Goal: Task Accomplishment & Management: Complete application form

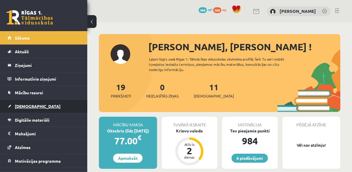
click at [43, 102] on link "[DEMOGRAPHIC_DATA]" at bounding box center [44, 106] width 72 height 13
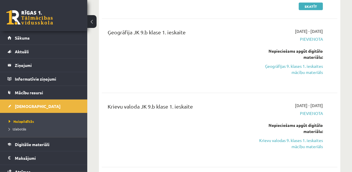
scroll to position [247, 0]
click at [310, 137] on link "Krievu valodas 9. klases 1. ieskaites mācību materiāls" at bounding box center [290, 143] width 66 height 12
click at [197, 22] on div "Ģeogrāfija JK 9.b klase 1. ieskaite 2025-10-01 - 2025-10-15 Pievienota Nepiecie…" at bounding box center [220, 55] width 236 height 67
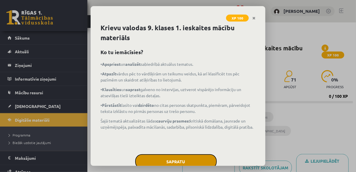
click at [190, 159] on button "Sapratu" at bounding box center [175, 161] width 81 height 15
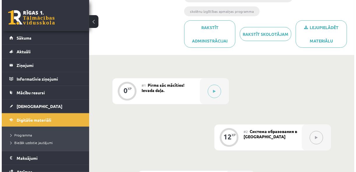
scroll to position [135, 0]
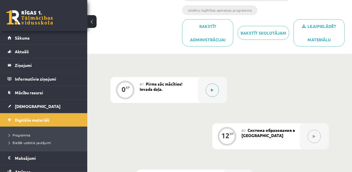
click at [216, 84] on button at bounding box center [212, 90] width 13 height 13
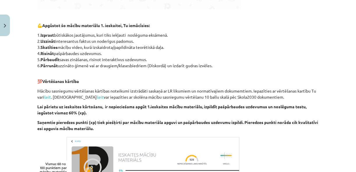
scroll to position [371, 0]
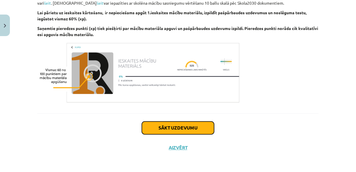
click at [200, 122] on button "Sākt uzdevumu" at bounding box center [178, 128] width 72 height 13
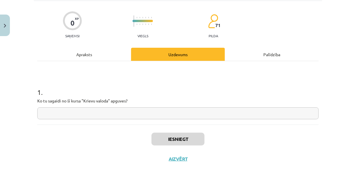
scroll to position [38, 0]
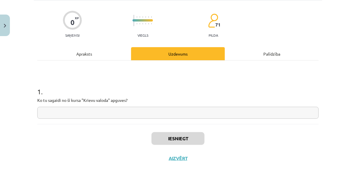
click at [152, 111] on input "text" at bounding box center [177, 113] width 281 height 12
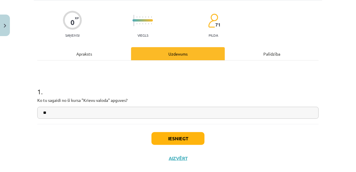
type input "*"
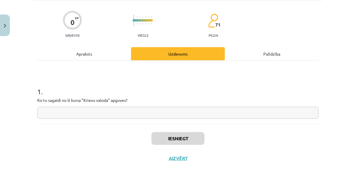
click at [254, 113] on input "text" at bounding box center [177, 113] width 281 height 12
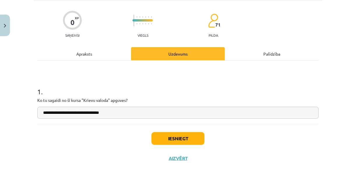
type input "**********"
click at [200, 134] on button "Iesniegt" at bounding box center [177, 138] width 53 height 13
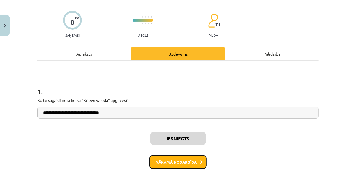
click at [194, 165] on button "Nākamā nodarbība" at bounding box center [177, 161] width 57 height 13
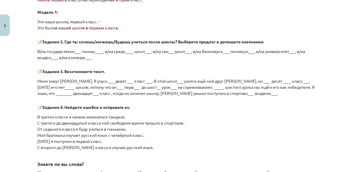
scroll to position [680, 0]
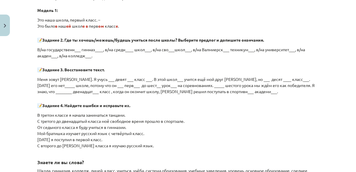
click at [99, 47] on p "В/на государственн___ гимназ____, в/на средн____ школ___, в/на сво___школ___, в…" at bounding box center [177, 53] width 281 height 12
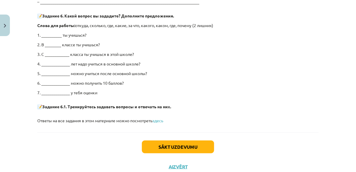
scroll to position [1171, 0]
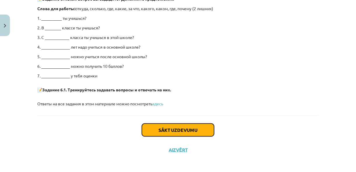
click at [158, 127] on button "Sākt uzdevumu" at bounding box center [178, 130] width 72 height 13
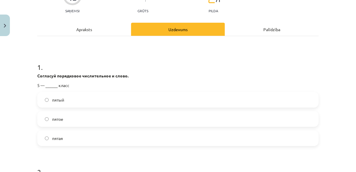
scroll to position [63, 0]
click at [103, 97] on label "пятый" at bounding box center [178, 100] width 280 height 15
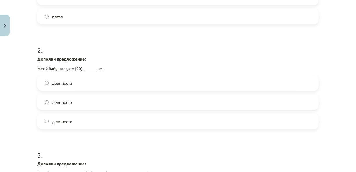
scroll to position [185, 0]
click at [93, 120] on label "девяносто" at bounding box center [178, 120] width 280 height 15
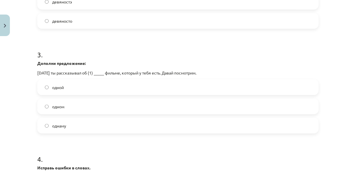
scroll to position [285, 0]
click at [97, 105] on label "одном" at bounding box center [178, 106] width 280 height 15
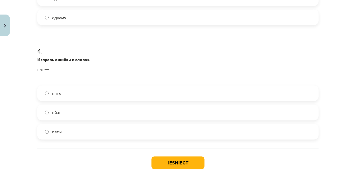
scroll to position [393, 0]
click at [91, 93] on label "пять" at bounding box center [178, 93] width 280 height 15
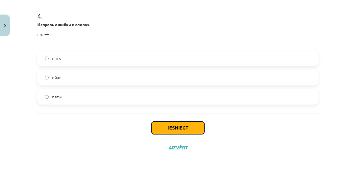
click at [168, 126] on button "Iesniegt" at bounding box center [177, 128] width 53 height 13
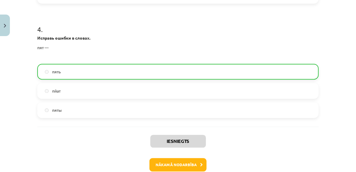
scroll to position [446, 0]
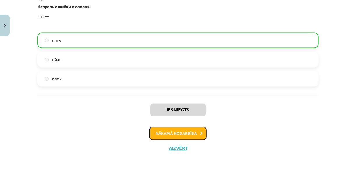
click at [170, 133] on button "Nākamā nodarbība" at bounding box center [177, 133] width 57 height 13
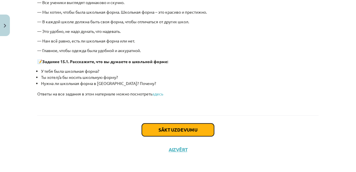
click at [175, 125] on button "Sākt uzdevumu" at bounding box center [178, 129] width 72 height 13
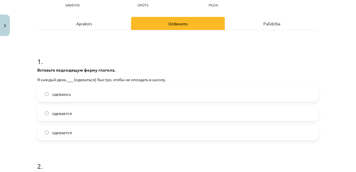
scroll to position [68, 0]
click at [129, 95] on label "одеваюсь" at bounding box center [178, 94] width 280 height 15
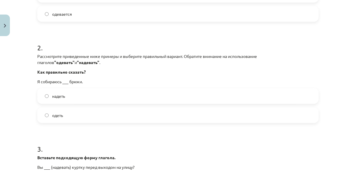
scroll to position [188, 0]
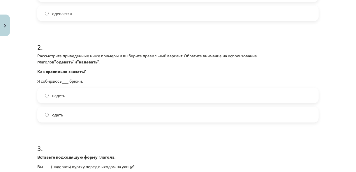
click at [128, 97] on label "надеть" at bounding box center [178, 95] width 280 height 15
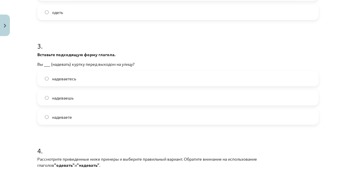
scroll to position [291, 0]
click at [97, 117] on label "надеваете" at bounding box center [178, 116] width 280 height 15
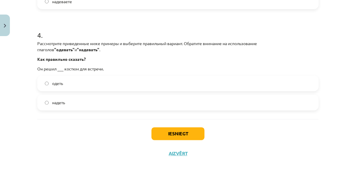
scroll to position [406, 0]
click at [86, 101] on label "надеть" at bounding box center [178, 102] width 280 height 15
click at [166, 133] on button "Iesniegt" at bounding box center [177, 133] width 53 height 13
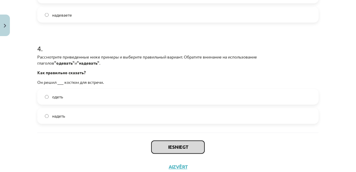
scroll to position [392, 0]
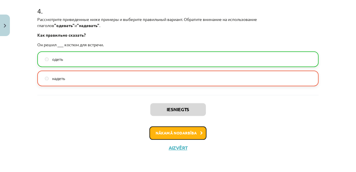
click at [166, 133] on button "Nākamā nodarbība" at bounding box center [177, 133] width 57 height 13
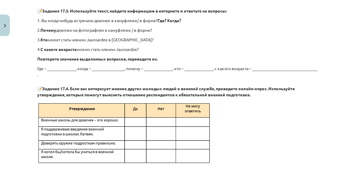
scroll to position [1094, 0]
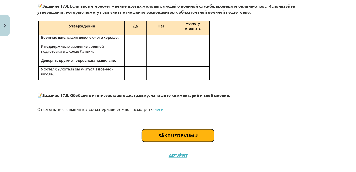
click at [168, 129] on button "Sākt uzdevumu" at bounding box center [178, 135] width 72 height 13
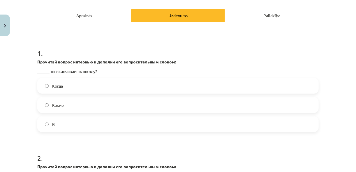
scroll to position [78, 0]
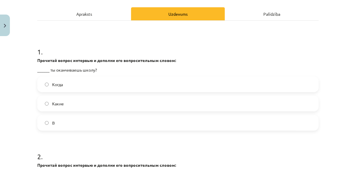
click at [108, 82] on label "Когда" at bounding box center [178, 84] width 280 height 15
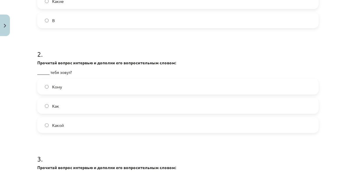
scroll to position [192, 0]
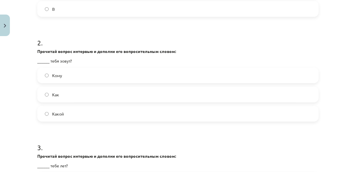
click at [97, 96] on label "Как" at bounding box center [178, 94] width 280 height 15
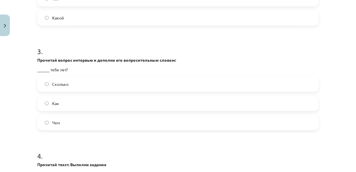
scroll to position [292, 0]
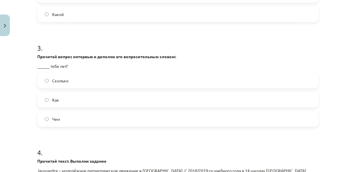
click at [97, 81] on label "Сколько" at bounding box center [178, 80] width 280 height 15
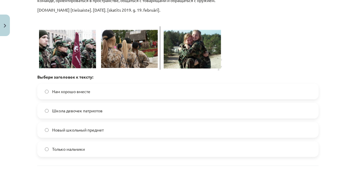
scroll to position [481, 0]
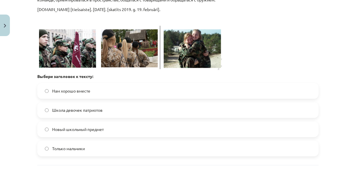
click at [105, 108] on label "Школа девочек патриотов" at bounding box center [178, 110] width 280 height 15
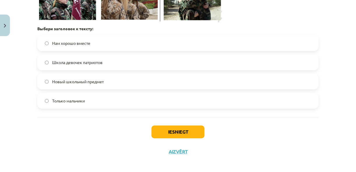
scroll to position [528, 0]
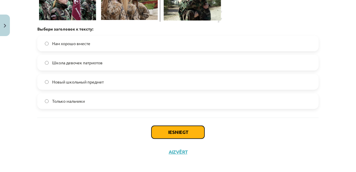
click at [170, 131] on button "Iesniegt" at bounding box center [177, 132] width 53 height 13
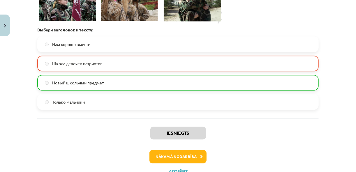
scroll to position [527, 0]
click at [172, 159] on button "Nākamā nodarbība" at bounding box center [177, 156] width 57 height 13
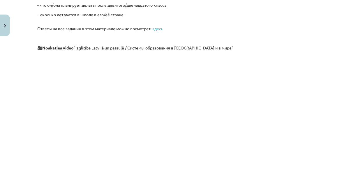
scroll to position [1768, 0]
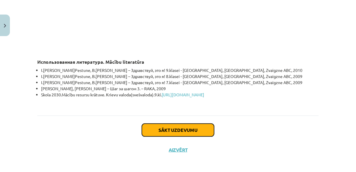
click at [184, 125] on button "Sākt uzdevumu" at bounding box center [178, 130] width 72 height 13
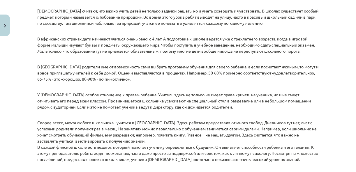
scroll to position [270, 0]
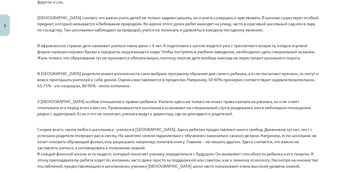
click at [189, 125] on p "Скорее всего, мечта любого школьника - учиться в Финляндии. Здесь ребятам предо…" at bounding box center [177, 144] width 281 height 49
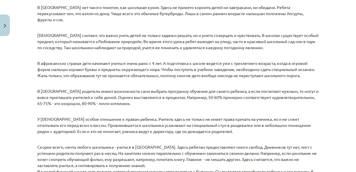
scroll to position [252, 0]
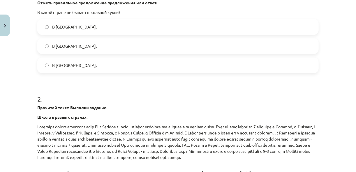
click at [113, 68] on label "В Норвегии." at bounding box center [178, 65] width 280 height 15
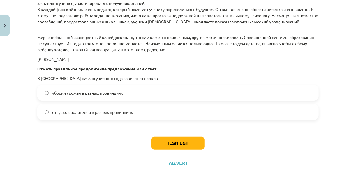
scroll to position [879, 0]
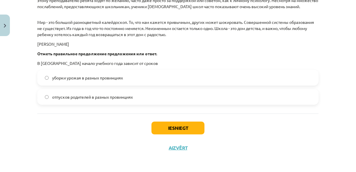
click at [116, 79] on span "уборки урожая в разных провинциях" at bounding box center [87, 78] width 71 height 6
click at [180, 133] on button "Iesniegt" at bounding box center [177, 128] width 53 height 13
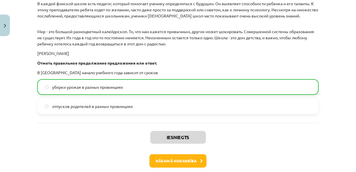
scroll to position [897, 0]
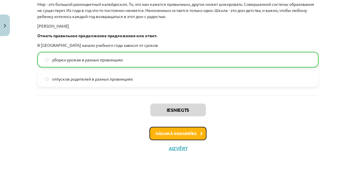
click at [184, 132] on button "Nākamā nodarbība" at bounding box center [177, 133] width 57 height 13
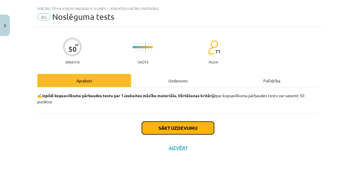
click at [184, 132] on button "Sākt uzdevumu" at bounding box center [178, 128] width 72 height 13
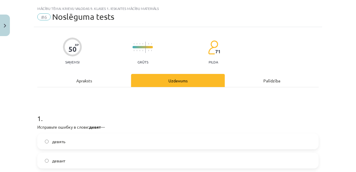
click at [184, 132] on div "1 . Исправьте ошибку в слове: девят — девять деваит девйят" at bounding box center [177, 146] width 281 height 84
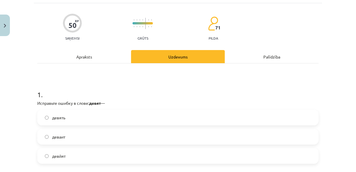
scroll to position [44, 0]
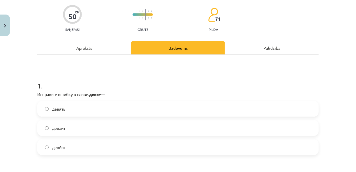
click at [138, 108] on label "девять" at bounding box center [178, 109] width 280 height 15
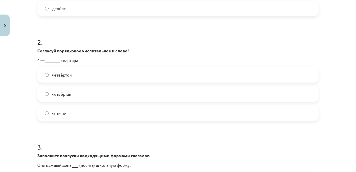
scroll to position [184, 0]
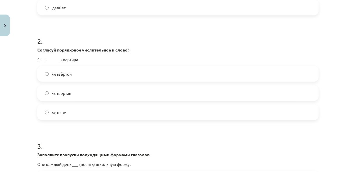
click at [112, 93] on label "четвёртая" at bounding box center [178, 93] width 280 height 15
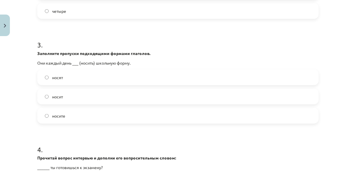
scroll to position [285, 0]
click at [104, 76] on label "носят" at bounding box center [178, 77] width 280 height 15
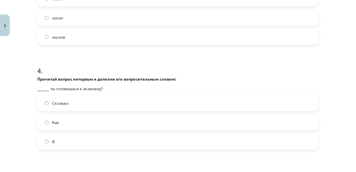
scroll to position [364, 0]
click at [92, 122] on label "Как" at bounding box center [178, 123] width 280 height 15
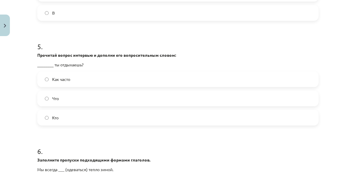
scroll to position [493, 0]
click at [90, 81] on label "Как часто" at bounding box center [178, 79] width 280 height 15
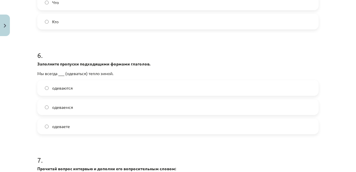
scroll to position [591, 0]
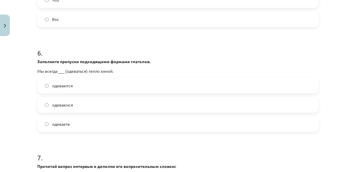
click at [88, 100] on label "одеваемся" at bounding box center [178, 104] width 280 height 15
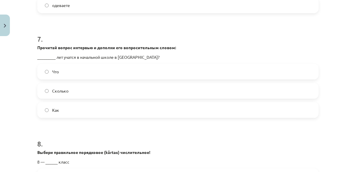
scroll to position [711, 0]
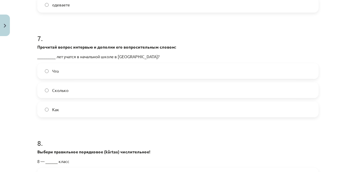
click at [85, 87] on label "Сколько" at bounding box center [178, 90] width 280 height 15
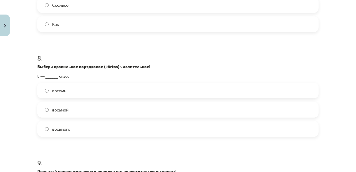
scroll to position [796, 0]
click at [82, 107] on label "восьмой" at bounding box center [178, 109] width 280 height 15
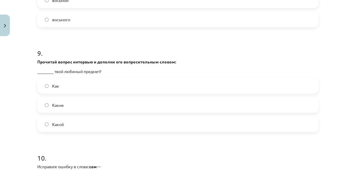
scroll to position [905, 0]
click at [70, 124] on label "Какой" at bounding box center [178, 124] width 280 height 15
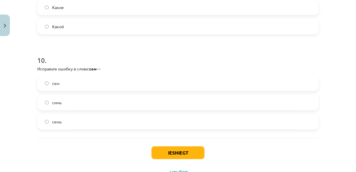
scroll to position [1003, 0]
click at [68, 121] on label "семь" at bounding box center [178, 121] width 280 height 15
click at [182, 153] on button "Iesniegt" at bounding box center [177, 152] width 53 height 13
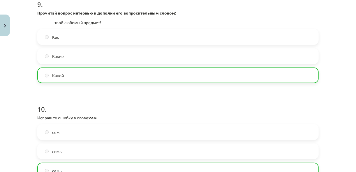
scroll to position [1046, 0]
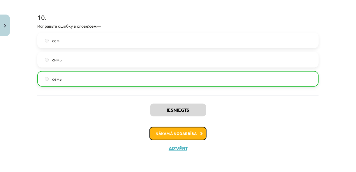
click at [193, 136] on button "Nākamā nodarbība" at bounding box center [177, 133] width 57 height 13
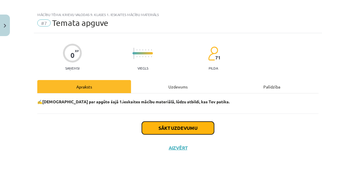
click at [196, 126] on button "Sākt uzdevumu" at bounding box center [178, 128] width 72 height 13
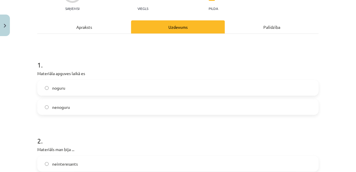
scroll to position [68, 0]
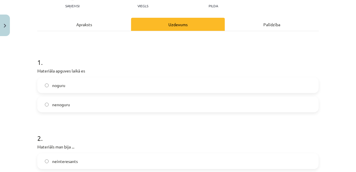
click at [117, 108] on label "nenoguru" at bounding box center [178, 104] width 280 height 15
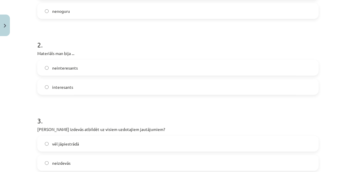
scroll to position [162, 0]
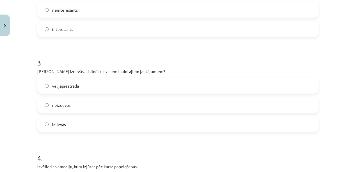
scroll to position [228, 0]
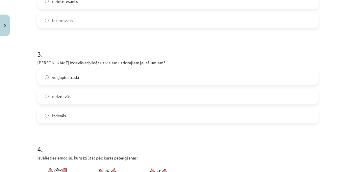
click at [85, 78] on label "vēl jāpiestrādā" at bounding box center [178, 77] width 280 height 15
click at [88, 116] on label "izdevās" at bounding box center [178, 115] width 280 height 15
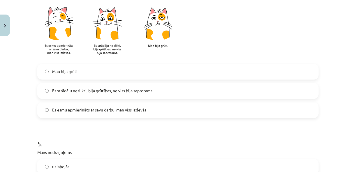
scroll to position [389, 0]
click at [90, 111] on span "Es esmu apmierināts ar savu darbu, man viss izdevās" at bounding box center [99, 109] width 94 height 6
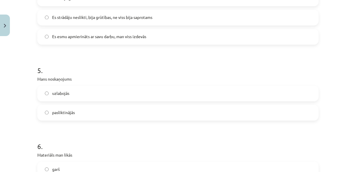
scroll to position [468, 0]
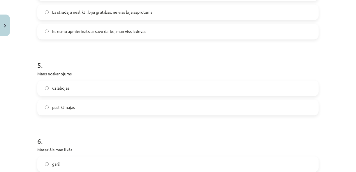
click at [81, 89] on label "uzlabojās" at bounding box center [178, 88] width 280 height 15
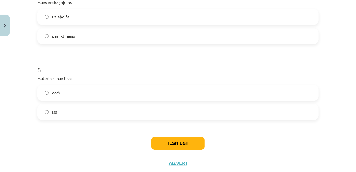
scroll to position [543, 0]
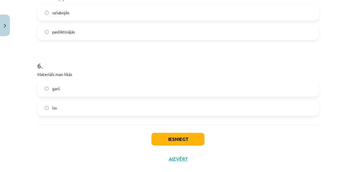
click at [78, 109] on label "īss" at bounding box center [178, 108] width 280 height 15
click at [167, 133] on button "Iesniegt" at bounding box center [177, 139] width 53 height 13
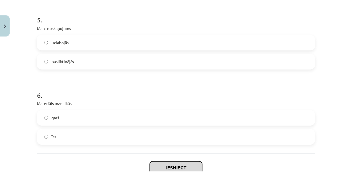
scroll to position [554, 0]
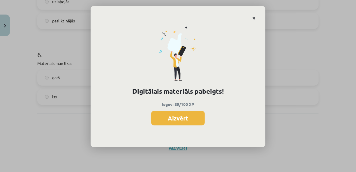
click at [256, 16] on link "Close" at bounding box center [253, 18] width 10 height 11
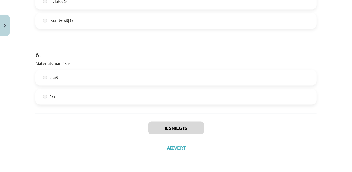
click at [179, 150] on div "Iesniegts Aizvērt" at bounding box center [175, 133] width 281 height 41
click at [178, 145] on button "Aizvērt" at bounding box center [176, 148] width 22 height 6
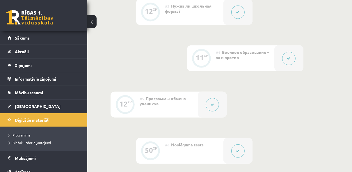
scroll to position [431, 0]
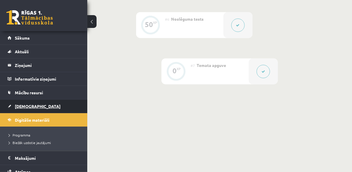
click at [48, 108] on link "[DEMOGRAPHIC_DATA]" at bounding box center [44, 106] width 72 height 13
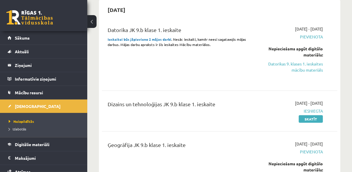
scroll to position [135, 0]
click at [297, 67] on link "Datorikas 9. klases 1. ieskaites mācību materiāls" at bounding box center [290, 67] width 66 height 12
click at [304, 70] on link "Datorikas 9. klases 1. ieskaites mācību materiāls" at bounding box center [290, 67] width 66 height 12
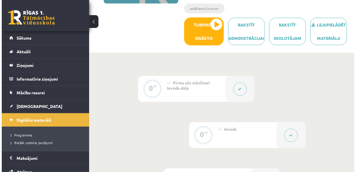
scroll to position [116, 0]
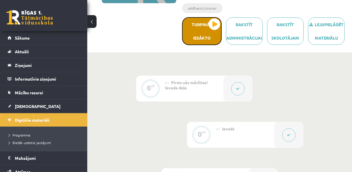
click at [212, 27] on button "Turpināt iesākto" at bounding box center [202, 31] width 40 height 28
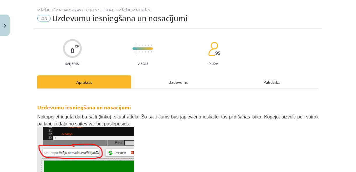
scroll to position [0, 0]
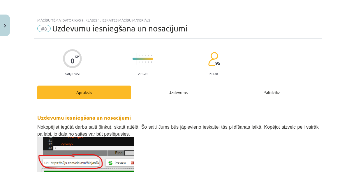
click at [281, 93] on div "Palīdzība" at bounding box center [272, 92] width 94 height 13
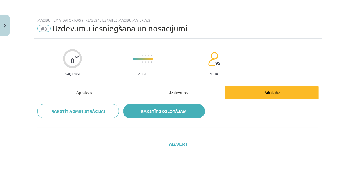
click at [148, 114] on link "Rakstīt skolotājam" at bounding box center [163, 111] width 81 height 14
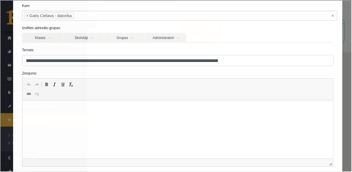
scroll to position [31, 0]
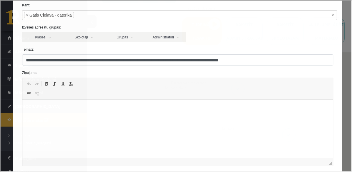
click at [143, 118] on html at bounding box center [177, 109] width 311 height 18
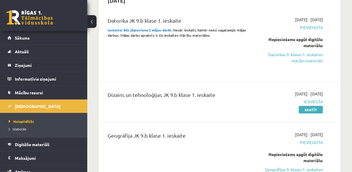
scroll to position [138, 0]
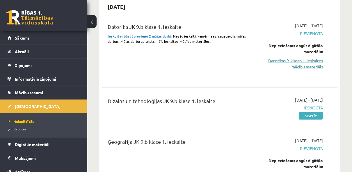
click at [313, 65] on link "Datorikas 9. klases 1. ieskaites mācību materiāls" at bounding box center [290, 64] width 66 height 12
click at [276, 59] on link "Datorikas 9. klases 1. ieskaites mācību materiāls" at bounding box center [290, 64] width 66 height 12
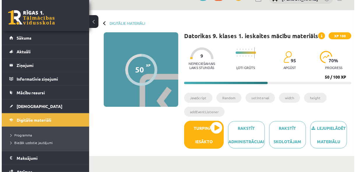
scroll to position [23, 0]
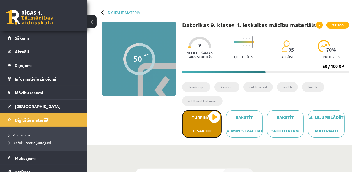
click at [208, 121] on button "Turpināt iesākto" at bounding box center [202, 124] width 40 height 28
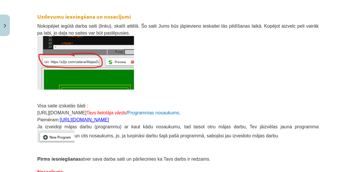
scroll to position [196, 0]
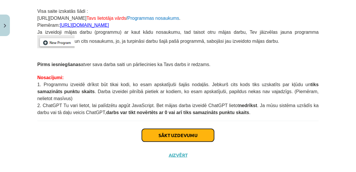
click at [196, 129] on button "Sākt uzdevumu" at bounding box center [178, 135] width 72 height 13
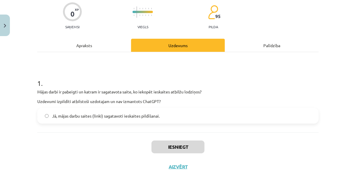
scroll to position [47, 0]
click at [123, 117] on span "Jā, mājas darbu saites (linki) sagatavoti ieskaites pildīšanai." at bounding box center [105, 116] width 107 height 6
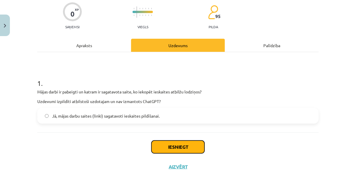
click at [171, 146] on button "Iesniegt" at bounding box center [177, 147] width 53 height 13
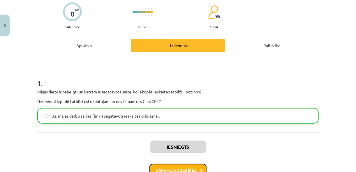
click at [172, 165] on button "Nākamā nodarbība" at bounding box center [177, 170] width 57 height 13
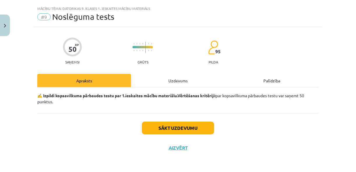
click at [172, 137] on div "Sākt uzdevumu Aizvērt" at bounding box center [177, 133] width 281 height 41
click at [172, 126] on button "Sākt uzdevumu" at bounding box center [178, 128] width 72 height 13
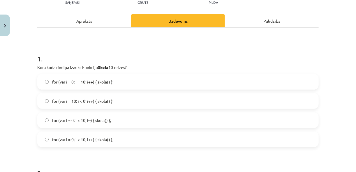
scroll to position [76, 0]
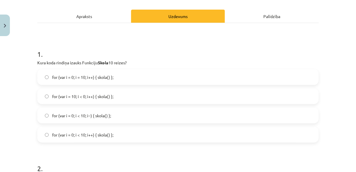
click at [93, 134] on span "for (var i = 0; i < 10; i++) { skola() };" at bounding box center [82, 135] width 61 height 6
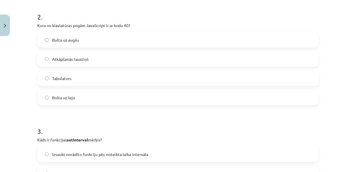
scroll to position [224, 0]
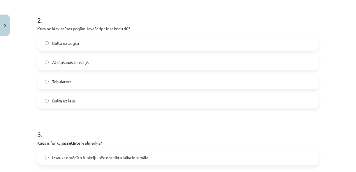
click at [139, 97] on label "Bulta uz leju" at bounding box center [178, 100] width 280 height 15
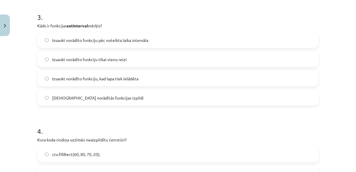
scroll to position [342, 0]
click at [123, 44] on label "Izsaukt norādīto funkciju pēc noteikta laika intervāla" at bounding box center [178, 40] width 280 height 15
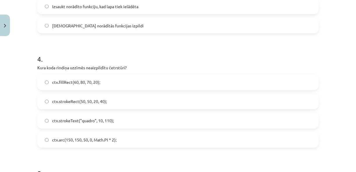
scroll to position [445, 0]
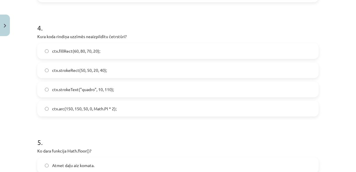
click at [123, 44] on label "ctx.fillRect(60, 80, 70, 20);" at bounding box center [178, 51] width 280 height 15
click at [120, 70] on label "ctx.strokeRect(50, 50, 20, 40);" at bounding box center [178, 70] width 280 height 15
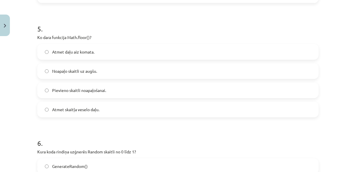
scroll to position [559, 0]
click at [115, 49] on label "Atmet daļu aiz komata." at bounding box center [178, 51] width 280 height 15
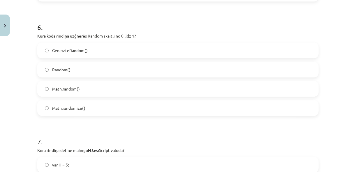
scroll to position [674, 0]
click at [94, 86] on label "Math.random()" at bounding box center [178, 89] width 280 height 15
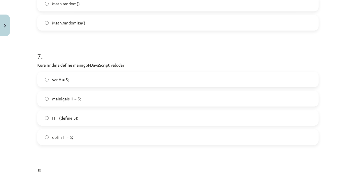
scroll to position [772, 0]
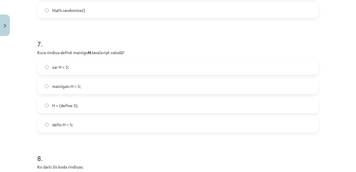
click at [83, 62] on label "var H = 5;" at bounding box center [178, 67] width 280 height 15
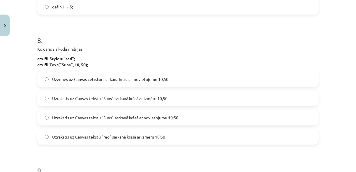
scroll to position [894, 0]
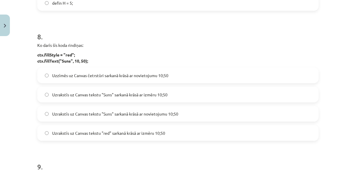
click at [125, 113] on span "Uzrakstīs uz Canvas tekstu "Suns" sarkanā krāsā ar novietojumu 10;50" at bounding box center [115, 114] width 126 height 6
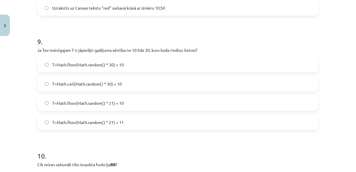
scroll to position [1019, 0]
click at [125, 113] on div "T=Math.floor(Math.random() * 30) + 10 T=Math.ceil(Math.random() * 30) + 10 T=Ma…" at bounding box center [177, 92] width 281 height 73
click at [119, 123] on span "T=Math.floor(Math.random() * 21) + 11" at bounding box center [88, 122] width 72 height 6
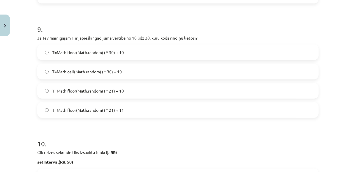
scroll to position [1031, 0]
click at [130, 87] on label "T=Math.floor(Math.random() * 21) + 10" at bounding box center [178, 91] width 280 height 15
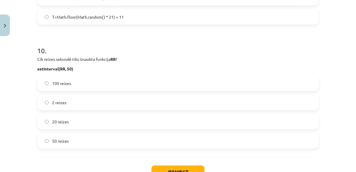
scroll to position [1136, 0]
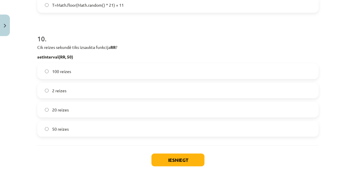
click at [115, 102] on div "20 reizes" at bounding box center [177, 110] width 281 height 16
click at [118, 106] on label "20 reizes" at bounding box center [178, 109] width 280 height 15
click at [165, 160] on button "Iesniegt" at bounding box center [177, 160] width 53 height 13
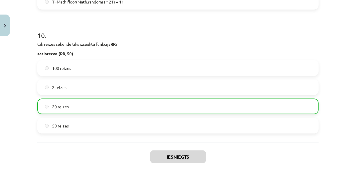
scroll to position [1186, 0]
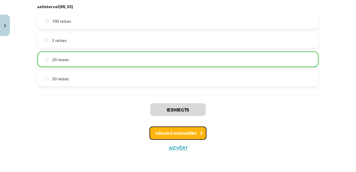
click at [174, 136] on button "Nākamā nodarbība" at bounding box center [177, 133] width 57 height 13
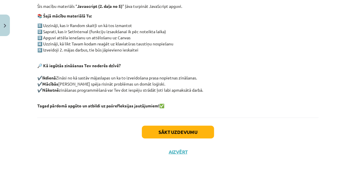
scroll to position [115, 0]
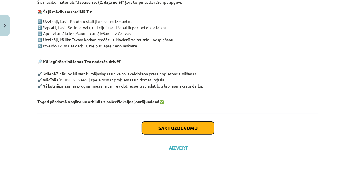
click at [175, 131] on button "Sākt uzdevumu" at bounding box center [178, 128] width 72 height 13
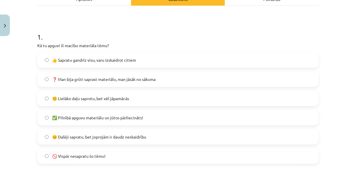
scroll to position [96, 0]
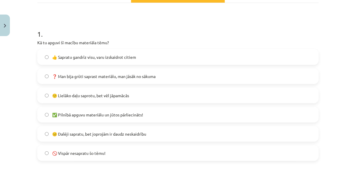
click at [140, 81] on label "❓ Man bija grūti saprast materiālu, man jāsāk no sākuma" at bounding box center [178, 76] width 280 height 15
click at [140, 79] on label "❓ Man bija grūti saprast materiālu, man jāsāk no sākuma" at bounding box center [178, 76] width 280 height 15
click at [122, 98] on span "🙂 Lielāko daļu saprotu, bet vēl jāpamācās" at bounding box center [90, 96] width 77 height 6
click at [121, 104] on div "👍 Sapratu gandrīz visu, varu izskaidrot citiem ❓ Man bija grūti saprast materiā…" at bounding box center [177, 105] width 281 height 112
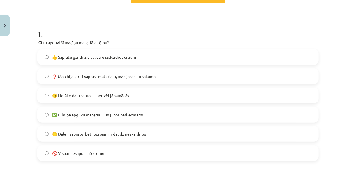
click at [139, 137] on label "😐 Dalēji sapratu, bet joprojām ir daudz neskaidrību" at bounding box center [178, 134] width 280 height 15
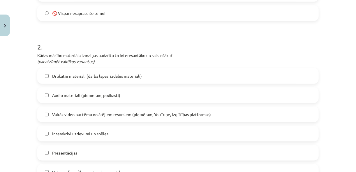
scroll to position [236, 0]
click at [152, 137] on label "Interaktīvi uzdevumi un spēles" at bounding box center [178, 134] width 280 height 15
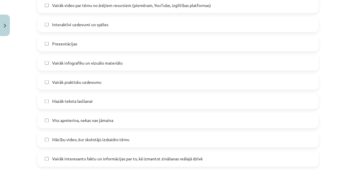
scroll to position [361, 0]
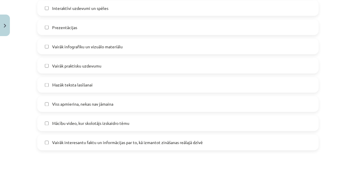
click at [120, 123] on span "Mācību video, kur skolotājs izskaidro tēmu" at bounding box center [90, 123] width 77 height 6
click at [122, 140] on span "Vairāk interesantu faktu un informācijas par to, kā izmantot zināšanas reālajā …" at bounding box center [127, 143] width 150 height 6
click at [121, 140] on span "Vairāk interesantu faktu un informācijas par to, kā izmantot zināšanas reālajā …" at bounding box center [127, 143] width 150 height 6
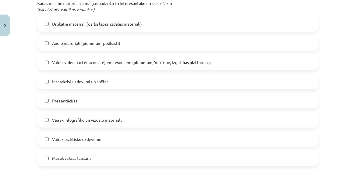
scroll to position [287, 0]
click at [109, 77] on label "Interaktīvi uzdevumi un spēles" at bounding box center [178, 82] width 280 height 15
click at [115, 60] on span "Vairāk video par tēmu no ārējiem resursiem (piemēram, YouTube, izglītības platf…" at bounding box center [131, 63] width 159 height 6
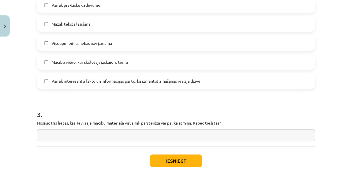
scroll to position [457, 0]
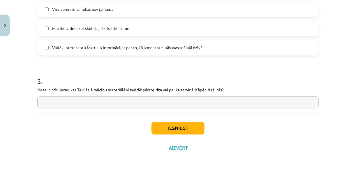
click at [98, 104] on input "text" at bounding box center [177, 102] width 281 height 12
type input "**********"
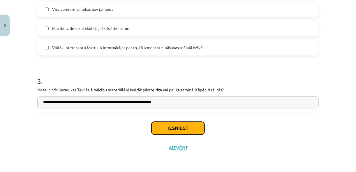
click at [173, 127] on button "Iesniegt" at bounding box center [177, 128] width 53 height 13
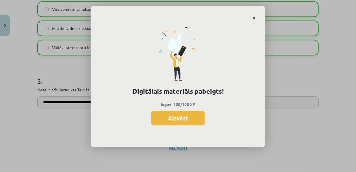
click at [255, 18] on icon "Close" at bounding box center [253, 18] width 3 height 4
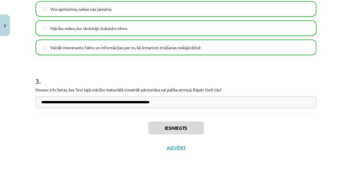
drag, startPoint x: 174, startPoint y: 154, endPoint x: 174, endPoint y: 148, distance: 7.0
click at [174, 148] on button "Aizvērt" at bounding box center [176, 148] width 22 height 6
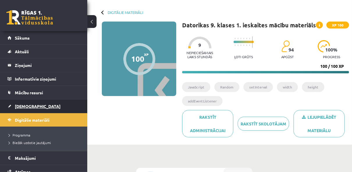
click at [49, 107] on link "[DEMOGRAPHIC_DATA]" at bounding box center [44, 106] width 72 height 13
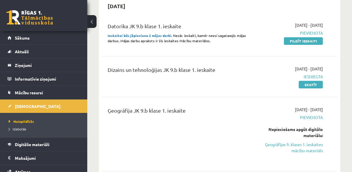
scroll to position [138, 0]
click at [303, 40] on link "Pildīt ieskaiti" at bounding box center [303, 41] width 39 height 8
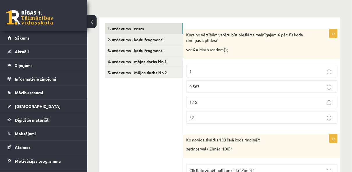
scroll to position [95, 0]
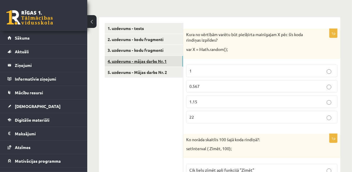
click at [151, 58] on link "4. uzdevums - mājas darbs Nr. 1" at bounding box center [144, 61] width 78 height 11
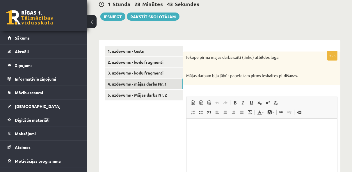
scroll to position [0, 0]
click at [160, 90] on link "5. uzdevums - Mājas darbs Nr. 2" at bounding box center [144, 95] width 78 height 11
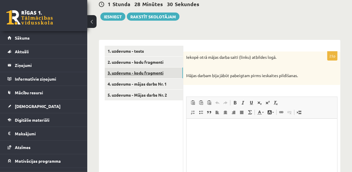
click at [154, 68] on link "3. uzdevums - kodu fragmenti" at bounding box center [144, 73] width 78 height 11
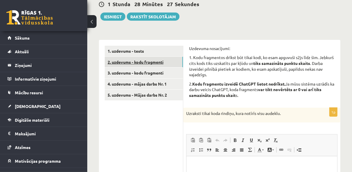
click at [159, 59] on link "2. uzdevums - kodu fragmenti" at bounding box center [144, 62] width 78 height 11
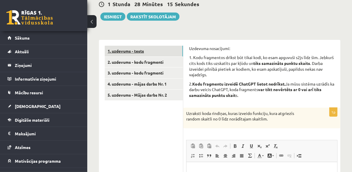
click at [152, 46] on link "1. uzdevums - tests" at bounding box center [144, 51] width 78 height 11
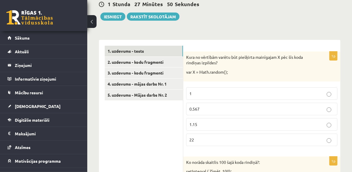
click at [211, 106] on p "0.567" at bounding box center [261, 109] width 145 height 6
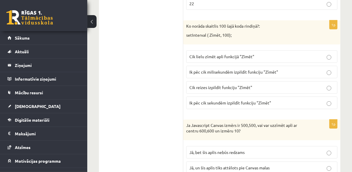
scroll to position [210, 0]
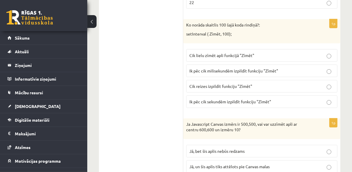
click at [219, 65] on label "Ik pēc cik milisekundēm izpildīt funkciju "Zīmēt"" at bounding box center [261, 71] width 151 height 13
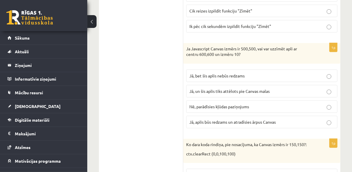
scroll to position [285, 0]
click at [222, 73] on span "Jā, bet šis aplis nebūs redzams" at bounding box center [216, 75] width 55 height 5
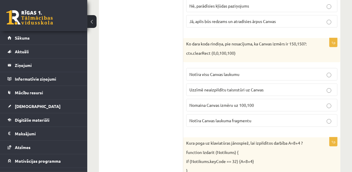
scroll to position [391, 0]
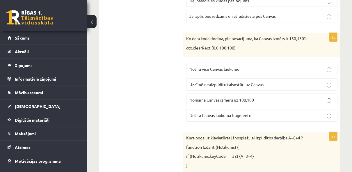
click at [214, 110] on label "Notīra Canvas laukuma fragmentu" at bounding box center [261, 115] width 151 height 13
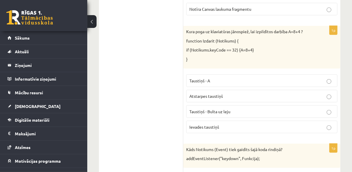
scroll to position [497, 0]
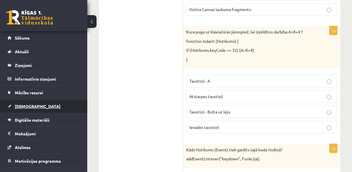
click at [38, 106] on link "[DEMOGRAPHIC_DATA]" at bounding box center [44, 106] width 72 height 13
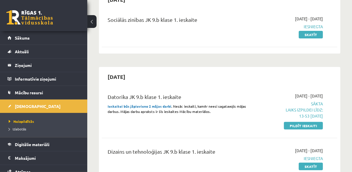
scroll to position [67, 0]
click at [293, 124] on link "Pildīt ieskaiti" at bounding box center [303, 126] width 39 height 8
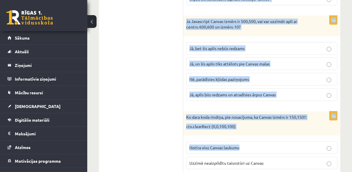
scroll to position [229, 0]
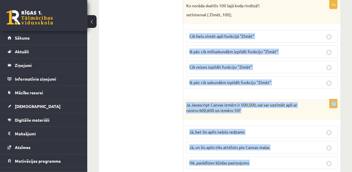
drag, startPoint x: 279, startPoint y: 45, endPoint x: 285, endPoint y: -17, distance: 62.9
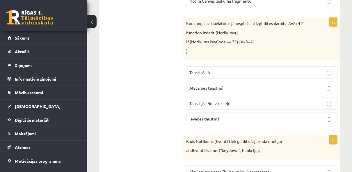
scroll to position [506, 0]
click at [246, 81] on label "Atstarpes taustiņš" at bounding box center [261, 87] width 151 height 13
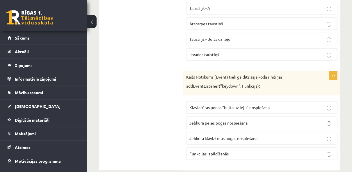
click at [223, 136] on span "Jebkura klaviatūras pogas nospiešana" at bounding box center [223, 138] width 68 height 5
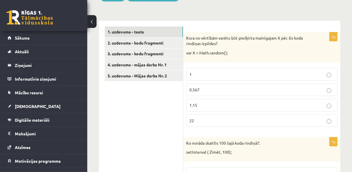
scroll to position [0, 0]
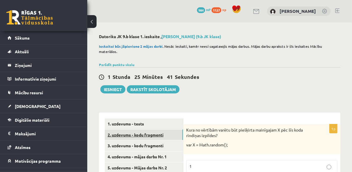
click at [156, 129] on link "2. uzdevums - kodu fragmenti" at bounding box center [144, 134] width 78 height 11
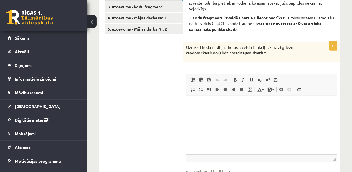
scroll to position [139, 0]
click at [223, 113] on html at bounding box center [261, 104] width 151 height 18
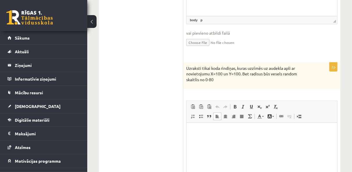
scroll to position [276, 0]
click at [223, 131] on p "Визуальный текстовый редактор, wiswyg-editor-user-answer-47433811812040" at bounding box center [261, 132] width 139 height 6
drag, startPoint x: 231, startPoint y: 128, endPoint x: 228, endPoint y: 141, distance: 13.4
click at [228, 141] on html at bounding box center [261, 132] width 151 height 18
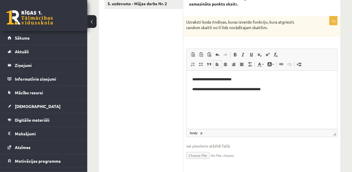
scroll to position [165, 0]
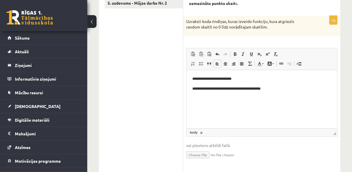
click at [282, 89] on p "**********" at bounding box center [261, 89] width 139 height 6
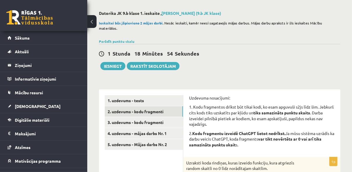
scroll to position [0, 0]
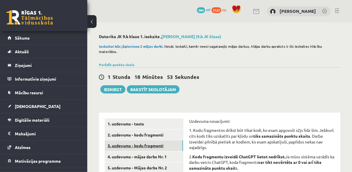
click at [156, 144] on link "3. uzdevums - kodu fragmenti" at bounding box center [144, 145] width 78 height 11
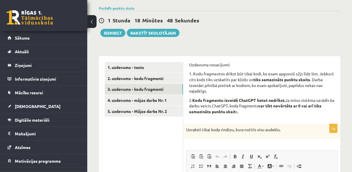
scroll to position [57, 0]
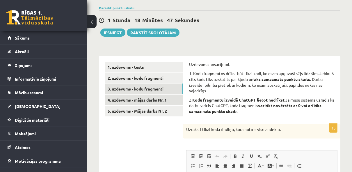
click at [174, 95] on link "4. uzdevums - mājas darbs Nr. 1" at bounding box center [144, 100] width 78 height 11
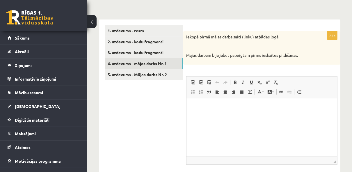
scroll to position [92, 0]
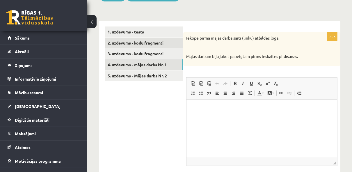
drag, startPoint x: 171, startPoint y: 70, endPoint x: 141, endPoint y: 38, distance: 43.8
click at [141, 38] on link "2. uzdevums - kodu fragmenti" at bounding box center [144, 43] width 78 height 11
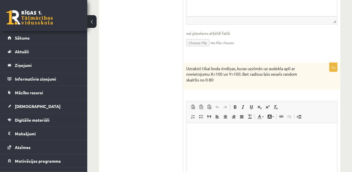
scroll to position [277, 0]
click at [212, 138] on html at bounding box center [261, 131] width 151 height 18
click at [209, 133] on p "***" at bounding box center [261, 131] width 139 height 6
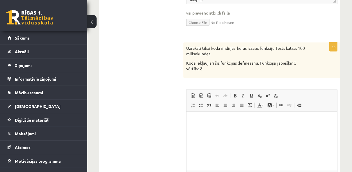
scroll to position [471, 0]
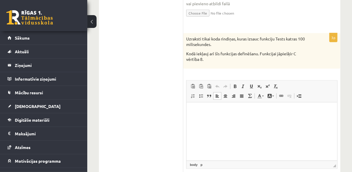
click at [244, 113] on p "Визуальный текстовый редактор, wiswyg-editor-user-answer-47433939848360" at bounding box center [261, 111] width 139 height 6
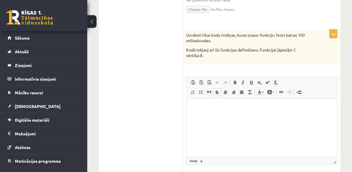
scroll to position [474, 0]
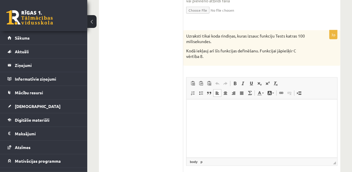
click at [212, 112] on html at bounding box center [261, 108] width 151 height 18
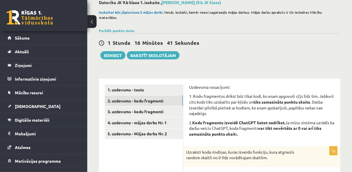
scroll to position [34, 0]
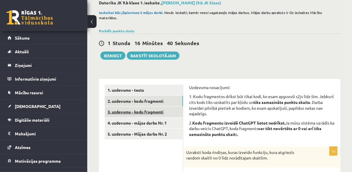
click at [152, 107] on link "3. uzdevums - kodu fragmenti" at bounding box center [144, 111] width 78 height 11
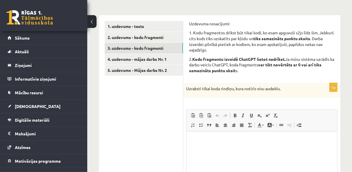
scroll to position [110, 0]
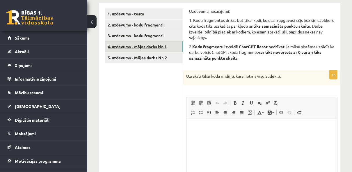
click at [153, 45] on link "4. uzdevums - mājas darbs Nr. 1" at bounding box center [144, 46] width 78 height 11
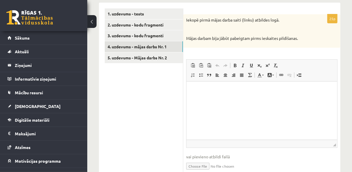
scroll to position [0, 0]
click at [156, 30] on link "3. uzdevums - kodu fragmenti" at bounding box center [144, 35] width 78 height 11
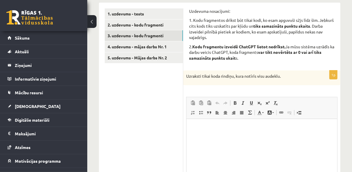
click at [236, 137] on html at bounding box center [261, 128] width 151 height 18
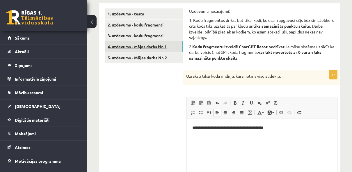
click at [157, 41] on link "4. uzdevums - mājas darbs Nr. 1" at bounding box center [144, 46] width 78 height 11
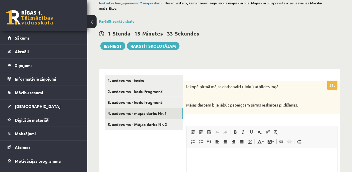
scroll to position [35, 0]
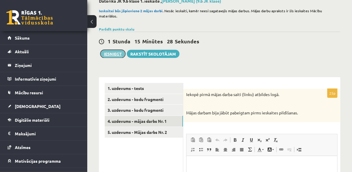
click at [119, 50] on button "Iesniegt" at bounding box center [112, 54] width 25 height 8
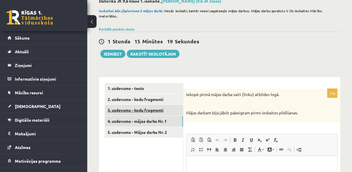
click at [166, 105] on link "3. uzdevums - kodu fragmenti" at bounding box center [144, 110] width 78 height 11
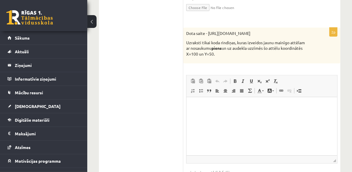
scroll to position [308, 0]
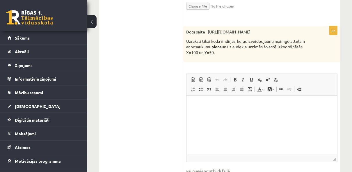
click at [218, 107] on p "Визуальный текстовый редактор, wiswyg-editor-user-answer-47433912965960" at bounding box center [261, 104] width 139 height 6
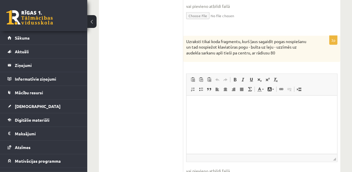
scroll to position [473, 0]
click at [252, 113] on html at bounding box center [261, 104] width 151 height 18
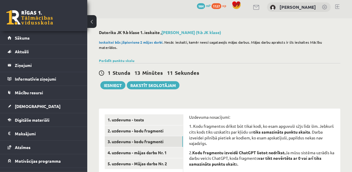
scroll to position [0, 0]
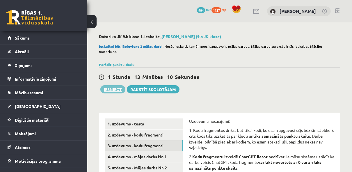
click at [119, 85] on button "Iesniegt" at bounding box center [112, 89] width 25 height 8
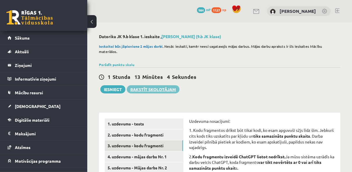
click at [162, 85] on link "Rakstīt skolotājam" at bounding box center [153, 89] width 53 height 8
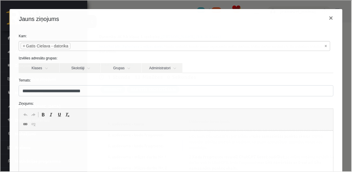
click at [75, 135] on html at bounding box center [176, 140] width 314 height 18
click at [123, 141] on p "Визуальный текстовый редактор, wiswyg-editor-47433888210380-1760434728-1" at bounding box center [176, 139] width 303 height 6
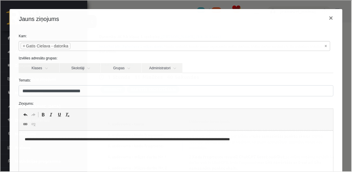
scroll to position [86, 0]
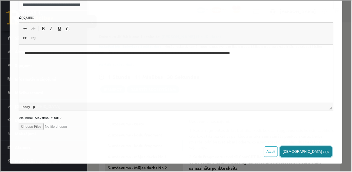
click at [324, 152] on button "Sūtīt ziņu" at bounding box center [306, 151] width 52 height 10
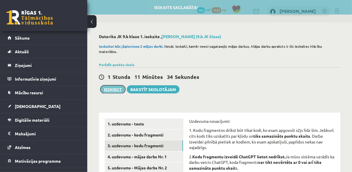
click at [113, 85] on button "Iesniegt" at bounding box center [112, 89] width 25 height 8
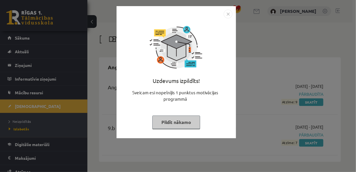
click at [226, 16] on img "Close" at bounding box center [227, 14] width 9 height 9
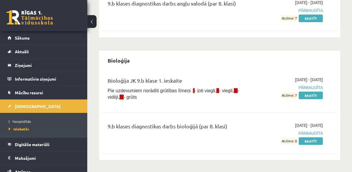
scroll to position [125, 0]
click at [10, 120] on span "Neizpildītās" at bounding box center [20, 121] width 22 height 5
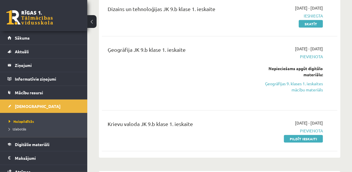
scroll to position [214, 0]
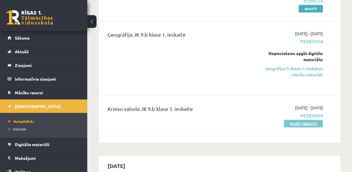
click at [299, 123] on link "Pildīt ieskaiti" at bounding box center [303, 124] width 39 height 8
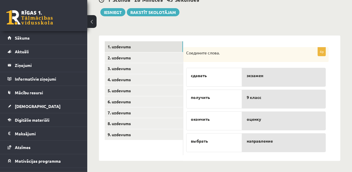
scroll to position [64, 0]
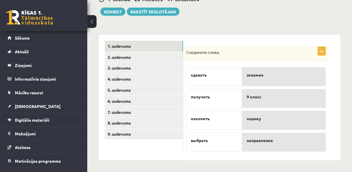
click at [211, 118] on p "окончить" at bounding box center [214, 119] width 47 height 6
click at [251, 99] on span "9 класс" at bounding box center [254, 97] width 15 height 6
drag, startPoint x: 224, startPoint y: 121, endPoint x: 225, endPoint y: 97, distance: 23.3
click at [225, 97] on div "сдавать получить окончить выбрать" at bounding box center [214, 107] width 56 height 87
drag, startPoint x: 225, startPoint y: 97, endPoint x: 255, endPoint y: 107, distance: 31.5
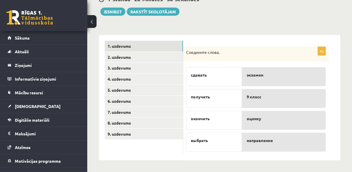
click at [255, 107] on div "9 класс" at bounding box center [284, 98] width 84 height 19
click at [269, 140] on span "направление" at bounding box center [260, 140] width 26 height 6
click at [221, 92] on div "получить" at bounding box center [214, 98] width 56 height 19
click at [265, 102] on div "9 класс" at bounding box center [284, 98] width 84 height 19
drag, startPoint x: 219, startPoint y: 122, endPoint x: 221, endPoint y: 115, distance: 7.8
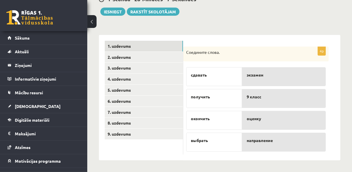
click at [221, 115] on div "окончить" at bounding box center [214, 120] width 56 height 19
click at [208, 122] on div "окончить" at bounding box center [214, 120] width 56 height 19
click at [251, 79] on div "экзамен" at bounding box center [284, 76] width 84 height 19
drag, startPoint x: 251, startPoint y: 79, endPoint x: 252, endPoint y: 86, distance: 6.7
click at [252, 86] on div "экзамен 9 класс оценку направление" at bounding box center [284, 107] width 84 height 87
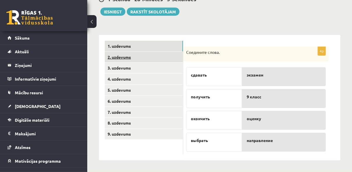
click at [132, 58] on link "2. uzdevums" at bounding box center [144, 57] width 78 height 11
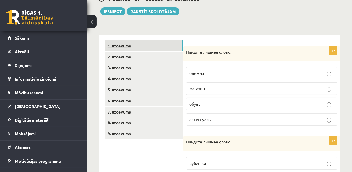
click at [142, 46] on link "1. uzdevums" at bounding box center [144, 45] width 78 height 11
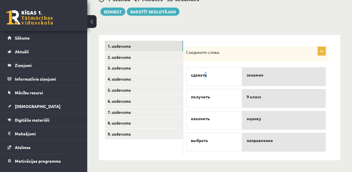
drag, startPoint x: 205, startPoint y: 78, endPoint x: 220, endPoint y: 76, distance: 15.9
click at [220, 76] on div "сдавать" at bounding box center [214, 76] width 56 height 19
drag, startPoint x: 220, startPoint y: 76, endPoint x: 226, endPoint y: 98, distance: 22.8
click at [226, 98] on p "получить" at bounding box center [214, 97] width 47 height 6
drag, startPoint x: 210, startPoint y: 97, endPoint x: 218, endPoint y: 96, distance: 8.3
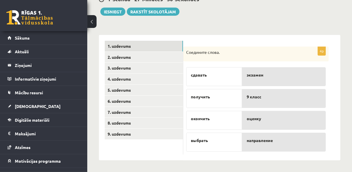
click at [218, 96] on p "получить" at bounding box center [214, 97] width 47 height 6
drag, startPoint x: 189, startPoint y: 97, endPoint x: 218, endPoint y: 100, distance: 29.2
click at [218, 100] on div "получить" at bounding box center [214, 98] width 56 height 19
drag, startPoint x: 218, startPoint y: 100, endPoint x: 220, endPoint y: 126, distance: 26.0
click at [220, 126] on div "окончить" at bounding box center [214, 120] width 56 height 19
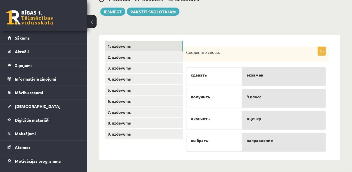
click at [200, 138] on span "выбрать" at bounding box center [199, 140] width 17 height 6
click at [249, 137] on span "направление" at bounding box center [260, 140] width 26 height 6
drag, startPoint x: 225, startPoint y: 104, endPoint x: 236, endPoint y: 135, distance: 32.3
click at [236, 135] on div "сдавать получить окончить выбрать" at bounding box center [214, 107] width 56 height 87
click at [152, 152] on ul "1. uzdevums 2. uzdevums 3. uzdevums 4. uzdevums 5. uzdevums 6. uzdevums 7. uzde…" at bounding box center [144, 98] width 79 height 114
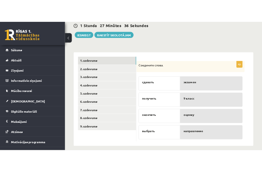
scroll to position [62, 0]
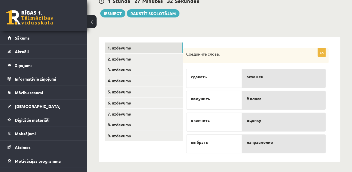
drag, startPoint x: 209, startPoint y: 80, endPoint x: 213, endPoint y: 75, distance: 6.2
click at [217, 75] on div "сдавать" at bounding box center [214, 78] width 56 height 19
drag, startPoint x: 197, startPoint y: 77, endPoint x: 193, endPoint y: 74, distance: 4.4
click at [193, 74] on span "сдавать" at bounding box center [199, 77] width 16 height 6
drag, startPoint x: 193, startPoint y: 74, endPoint x: 244, endPoint y: 58, distance: 53.2
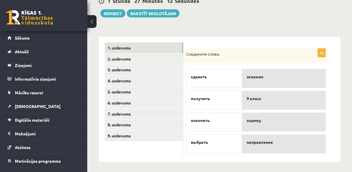
click at [244, 58] on div "Соедините слова." at bounding box center [255, 55] width 145 height 15
click at [212, 96] on p "получить" at bounding box center [214, 98] width 47 height 6
click at [254, 98] on span "9 класс" at bounding box center [254, 98] width 15 height 6
drag, startPoint x: 209, startPoint y: 143, endPoint x: 238, endPoint y: 112, distance: 42.4
click at [238, 112] on div "сдавать получить окончить выбрать" at bounding box center [214, 109] width 56 height 87
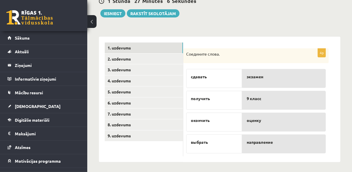
drag, startPoint x: 238, startPoint y: 112, endPoint x: 254, endPoint y: 137, distance: 29.5
drag, startPoint x: 254, startPoint y: 137, endPoint x: 198, endPoint y: 77, distance: 81.7
click at [198, 77] on span "сдавать" at bounding box center [199, 77] width 16 height 6
drag, startPoint x: 200, startPoint y: 77, endPoint x: 214, endPoint y: 77, distance: 14.9
click at [214, 77] on p "сдавать" at bounding box center [214, 77] width 47 height 6
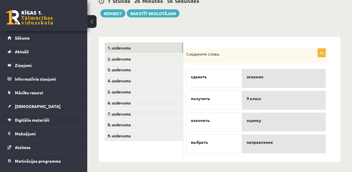
drag, startPoint x: 214, startPoint y: 77, endPoint x: 195, endPoint y: 81, distance: 20.0
click at [195, 81] on div "сдавать" at bounding box center [214, 78] width 56 height 19
click at [194, 80] on div "сдавать" at bounding box center [214, 78] width 56 height 19
click at [200, 77] on span "сдавать" at bounding box center [199, 77] width 16 height 6
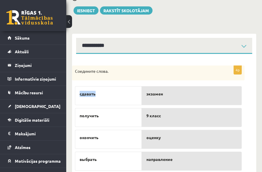
click at [109, 95] on p "сдавать" at bounding box center [109, 94] width 58 height 6
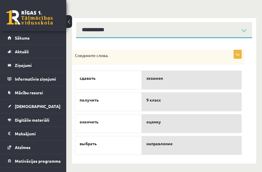
scroll to position [78, 0]
drag, startPoint x: 78, startPoint y: 76, endPoint x: 123, endPoint y: 75, distance: 45.1
click at [123, 75] on div "сдавать" at bounding box center [108, 79] width 67 height 19
drag, startPoint x: 123, startPoint y: 75, endPoint x: 146, endPoint y: 80, distance: 22.9
click at [146, 80] on div "экзамен" at bounding box center [192, 79] width 100 height 19
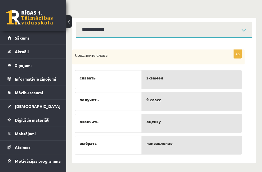
click at [159, 126] on div "оценку" at bounding box center [192, 123] width 100 height 19
drag, startPoint x: 111, startPoint y: 99, endPoint x: 129, endPoint y: 106, distance: 20.1
click at [129, 106] on div "получить" at bounding box center [108, 101] width 67 height 19
drag, startPoint x: 93, startPoint y: 101, endPoint x: 119, endPoint y: 104, distance: 26.4
click at [119, 104] on div "получить" at bounding box center [108, 101] width 67 height 19
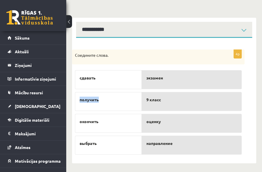
drag, startPoint x: 119, startPoint y: 104, endPoint x: 103, endPoint y: 97, distance: 18.0
click at [103, 97] on p "получить" at bounding box center [109, 100] width 58 height 6
drag, startPoint x: 103, startPoint y: 97, endPoint x: 104, endPoint y: 124, distance: 26.5
click at [104, 124] on div "окончить" at bounding box center [108, 123] width 67 height 19
click at [229, 9] on div "**********" at bounding box center [164, 58] width 196 height 228
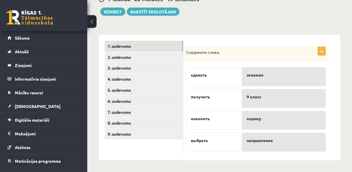
scroll to position [64, 0]
click at [200, 72] on span "сдавать" at bounding box center [199, 75] width 16 height 6
click at [261, 75] on span "экзамен" at bounding box center [255, 75] width 17 height 6
click at [257, 121] on div "оценку" at bounding box center [284, 120] width 84 height 19
click at [207, 122] on div "окончить" at bounding box center [214, 120] width 56 height 19
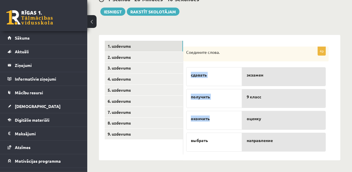
drag, startPoint x: 210, startPoint y: 118, endPoint x: 184, endPoint y: 122, distance: 26.2
click at [184, 122] on div "4p Соедините слова. сдавать получить окончить выбрать экзамен 9 класс оценку на…" at bounding box center [255, 101] width 145 height 108
drag, startPoint x: 184, startPoint y: 122, endPoint x: 216, endPoint y: 123, distance: 32.0
click at [216, 123] on div "окончить" at bounding box center [214, 120] width 56 height 19
click at [216, 96] on p "получить" at bounding box center [214, 97] width 47 height 6
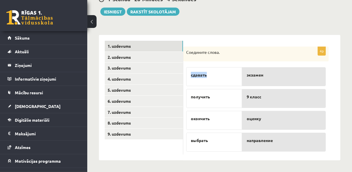
drag, startPoint x: 188, startPoint y: 77, endPoint x: 221, endPoint y: 74, distance: 33.0
click at [221, 74] on div "сдавать" at bounding box center [214, 76] width 56 height 19
drag, startPoint x: 221, startPoint y: 74, endPoint x: 258, endPoint y: 68, distance: 38.0
click at [258, 68] on div "экзамен" at bounding box center [284, 76] width 84 height 19
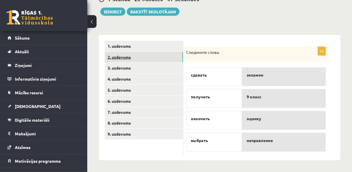
click at [145, 55] on link "2. uzdevums" at bounding box center [144, 57] width 78 height 11
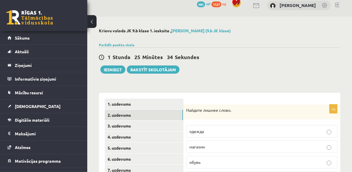
scroll to position [0, 0]
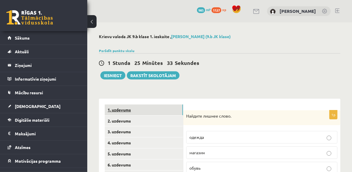
click at [130, 111] on link "1. uzdevums" at bounding box center [144, 109] width 78 height 11
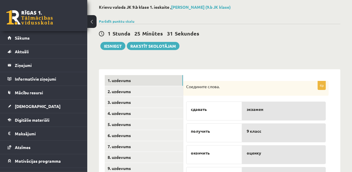
scroll to position [31, 0]
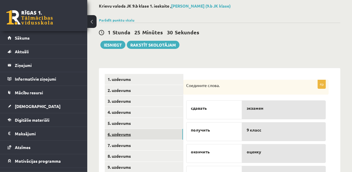
click at [113, 139] on link "6. uzdevums" at bounding box center [144, 134] width 78 height 11
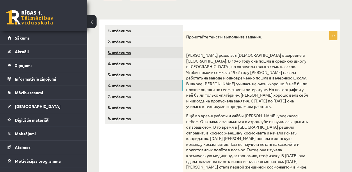
scroll to position [79, 0]
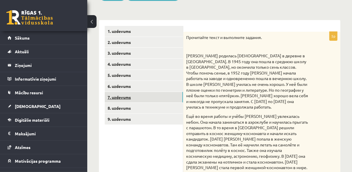
click at [139, 102] on link "7. uzdevums" at bounding box center [144, 97] width 78 height 11
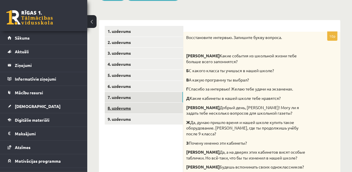
click at [132, 106] on link "8. uzdevums" at bounding box center [144, 108] width 78 height 11
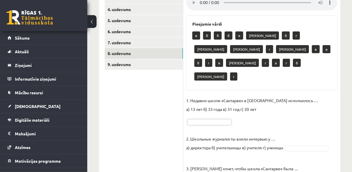
scroll to position [134, 0]
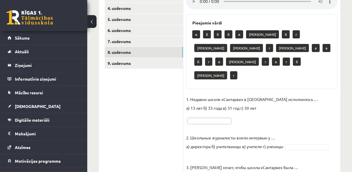
click at [216, 95] on p "1. Недавно школе «Сантарве» в Клайпеде исполнилось … а) 13 лет б) 33 года в) 31…" at bounding box center [252, 103] width 132 height 17
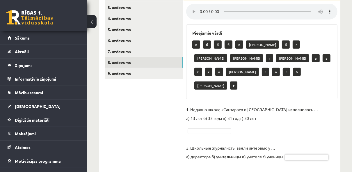
scroll to position [125, 0]
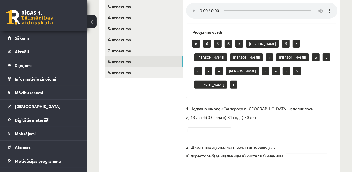
click at [197, 45] on p "в" at bounding box center [196, 44] width 8 height 8
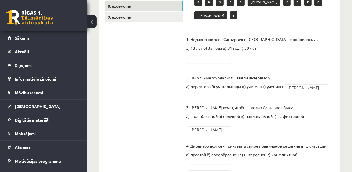
scroll to position [182, 0]
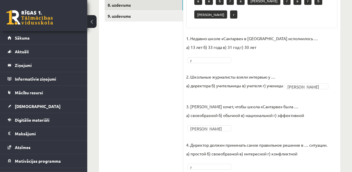
click at [263, 103] on p "3. Лаурина Баните хочет, чтобы школа «Сантарве» была … а) своеобразной б) обычн…" at bounding box center [245, 106] width 118 height 26
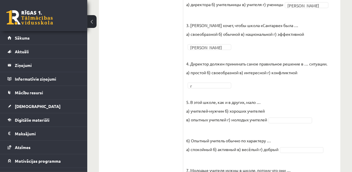
scroll to position [262, 0]
click at [263, 103] on p "5. В этой школе, как и в других, мало … а) учителей-мужчин б) хороших учителей …" at bounding box center [226, 107] width 81 height 35
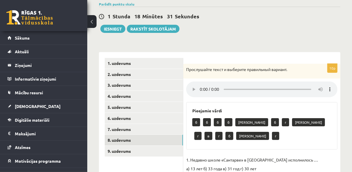
scroll to position [43, 0]
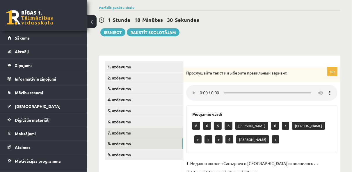
click at [129, 134] on link "7. uzdevums" at bounding box center [144, 132] width 78 height 11
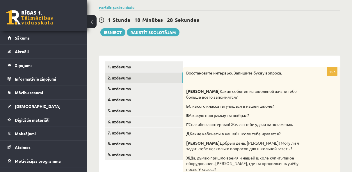
click at [157, 75] on link "2. uzdevums" at bounding box center [144, 77] width 78 height 11
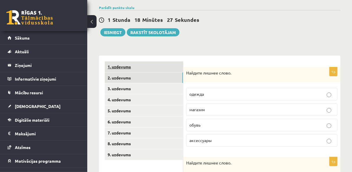
click at [154, 66] on link "1. uzdevums" at bounding box center [144, 66] width 78 height 11
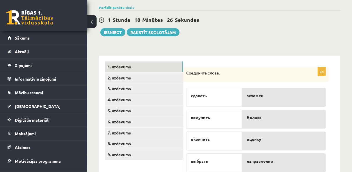
click at [221, 96] on p "сдавать" at bounding box center [214, 96] width 47 height 6
drag, startPoint x: 227, startPoint y: 96, endPoint x: 233, endPoint y: 101, distance: 7.5
click at [233, 101] on div "сдавать" at bounding box center [214, 97] width 56 height 19
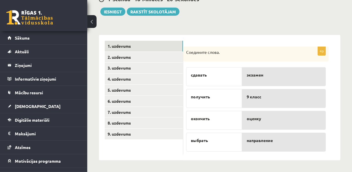
click at [217, 75] on p "сдавать" at bounding box center [214, 75] width 47 height 6
click at [217, 95] on p "получить" at bounding box center [214, 97] width 47 height 6
drag, startPoint x: 210, startPoint y: 119, endPoint x: 262, endPoint y: 109, distance: 53.0
click at [262, 109] on fieldset "сдавать получить окончить выбрать экзамен 9 класс оценку направление" at bounding box center [256, 107] width 140 height 87
drag, startPoint x: 262, startPoint y: 109, endPoint x: 271, endPoint y: 125, distance: 18.4
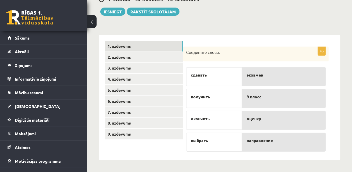
click at [271, 125] on div "оценку" at bounding box center [284, 120] width 84 height 19
click at [254, 145] on div "направление" at bounding box center [284, 142] width 84 height 19
drag, startPoint x: 212, startPoint y: 138, endPoint x: 234, endPoint y: 105, distance: 39.5
click at [234, 105] on div "сдавать получить окончить выбрать" at bounding box center [214, 107] width 56 height 87
click at [223, 148] on div "выбрать" at bounding box center [214, 142] width 56 height 19
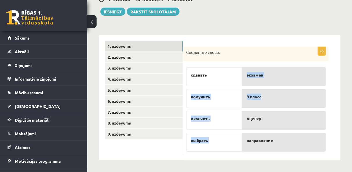
drag, startPoint x: 216, startPoint y: 75, endPoint x: 263, endPoint y: 103, distance: 54.9
click at [263, 103] on fieldset "сдавать получить окончить выбрать экзамен 9 класс оценку направление" at bounding box center [256, 107] width 140 height 87
drag, startPoint x: 263, startPoint y: 103, endPoint x: 235, endPoint y: 79, distance: 36.6
click at [235, 79] on div "сдавать" at bounding box center [214, 76] width 56 height 19
drag, startPoint x: 204, startPoint y: 76, endPoint x: 256, endPoint y: 105, distance: 60.4
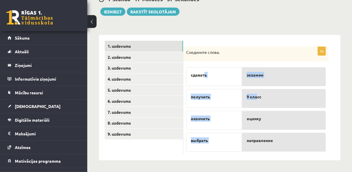
click at [256, 105] on fieldset "сдавать получить окончить выбрать экзамен 9 класс оценку направление" at bounding box center [256, 107] width 140 height 87
drag, startPoint x: 256, startPoint y: 105, endPoint x: 219, endPoint y: 73, distance: 49.7
click at [219, 73] on p "сдавать" at bounding box center [214, 75] width 47 height 6
drag, startPoint x: 219, startPoint y: 73, endPoint x: 251, endPoint y: 111, distance: 49.6
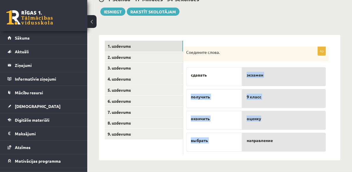
click at [251, 111] on fieldset "сдавать получить окончить выбрать экзамен 9 класс оценку направление" at bounding box center [256, 107] width 140 height 87
drag, startPoint x: 251, startPoint y: 111, endPoint x: 220, endPoint y: 81, distance: 43.0
click at [220, 81] on div "сдавать" at bounding box center [214, 76] width 56 height 19
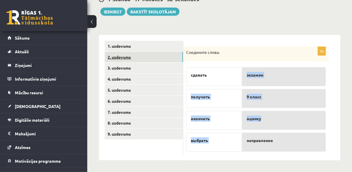
click at [134, 54] on link "2. uzdevums" at bounding box center [144, 57] width 78 height 11
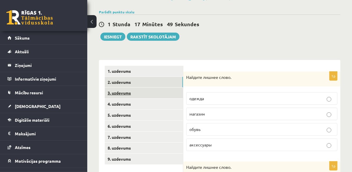
scroll to position [66, 0]
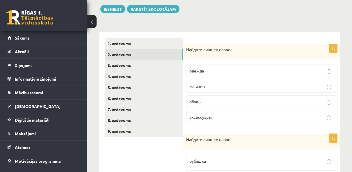
drag, startPoint x: 318, startPoint y: 1, endPoint x: 248, endPoint y: 15, distance: 71.5
click at [248, 15] on div "**********" at bounding box center [219, 141] width 265 height 370
click at [226, 90] on label "магазин" at bounding box center [261, 86] width 151 height 13
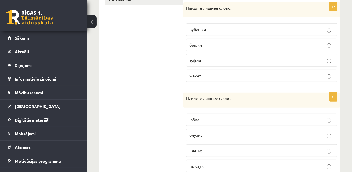
scroll to position [198, 0]
click at [222, 59] on p "туфли" at bounding box center [261, 60] width 145 height 6
click at [223, 159] on label "галстук" at bounding box center [261, 165] width 151 height 13
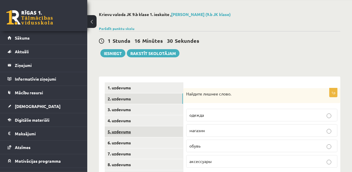
scroll to position [22, 0]
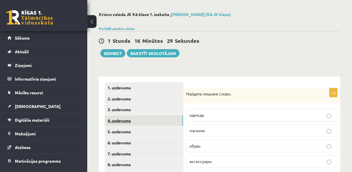
click at [164, 118] on link "4. uzdevums" at bounding box center [144, 120] width 78 height 11
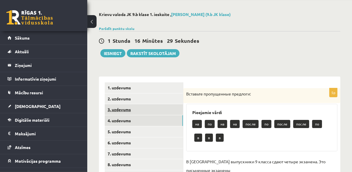
click at [164, 111] on link "3. uzdevums" at bounding box center [144, 109] width 78 height 11
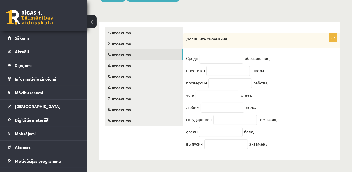
scroll to position [81, 0]
click at [234, 54] on input "text" at bounding box center [222, 59] width 44 height 10
type input "**"
click at [232, 70] on input "text" at bounding box center [228, 71] width 44 height 10
type input "**"
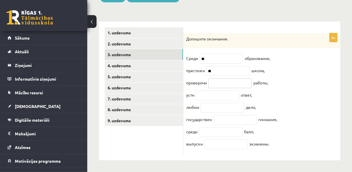
click at [230, 81] on input "text" at bounding box center [230, 83] width 44 height 10
type input "**"
click at [226, 92] on input "text" at bounding box center [218, 95] width 44 height 10
type input "**"
click at [225, 103] on input "text" at bounding box center [223, 108] width 44 height 10
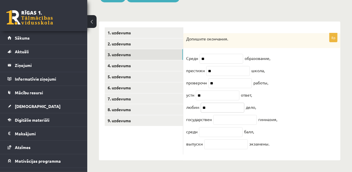
type input "**"
click at [229, 119] on input "text" at bounding box center [235, 120] width 44 height 10
type input "**"
click at [229, 133] on input "text" at bounding box center [221, 132] width 44 height 10
type input "**"
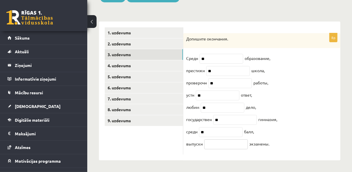
click at [214, 143] on input "text" at bounding box center [226, 144] width 44 height 10
type input "**"
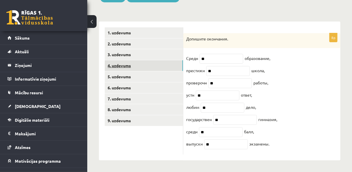
click at [169, 62] on link "4. uzdevums" at bounding box center [144, 65] width 78 height 11
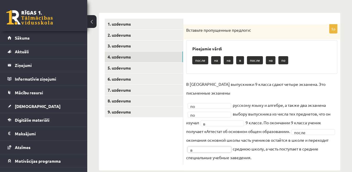
scroll to position [88, 0]
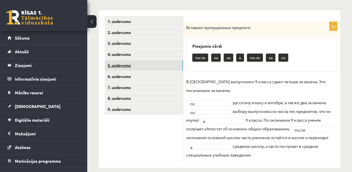
click at [171, 65] on link "5. uzdevums" at bounding box center [144, 65] width 78 height 11
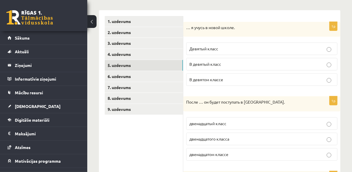
click at [212, 77] on p "В девятом классе" at bounding box center [261, 80] width 145 height 6
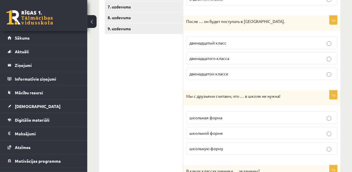
scroll to position [170, 0]
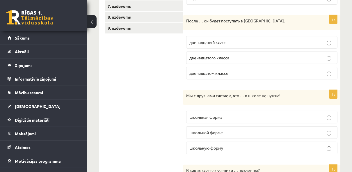
click at [223, 116] on p "школьная форма" at bounding box center [261, 117] width 145 height 6
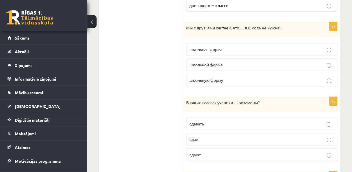
scroll to position [238, 0]
click at [208, 151] on p "сдают" at bounding box center [261, 154] width 145 height 6
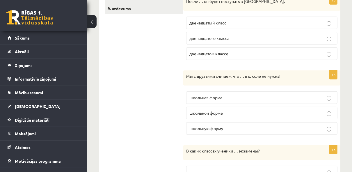
scroll to position [174, 0]
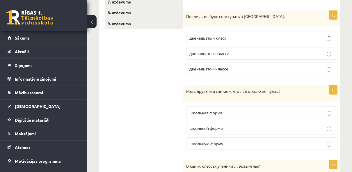
click at [214, 54] on span "двенадцатого класса" at bounding box center [209, 53] width 40 height 5
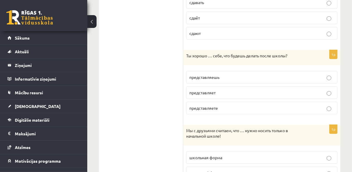
scroll to position [371, 0]
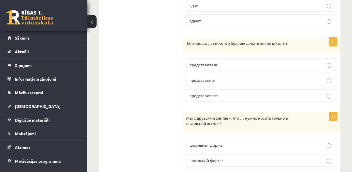
click at [214, 64] on span "представляешь" at bounding box center [204, 64] width 30 height 5
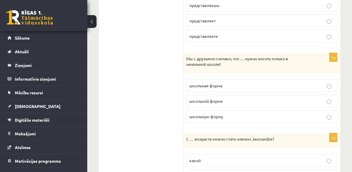
scroll to position [431, 0]
click at [225, 115] on p "школьную форму" at bounding box center [261, 116] width 145 height 6
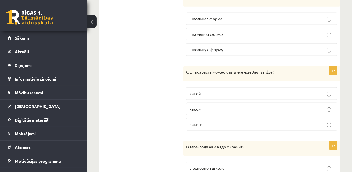
scroll to position [498, 0]
click at [217, 121] on p "какого" at bounding box center [261, 124] width 145 height 6
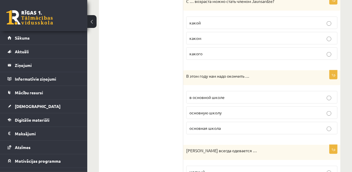
scroll to position [569, 0]
click at [223, 109] on p "основную школу" at bounding box center [261, 112] width 145 height 6
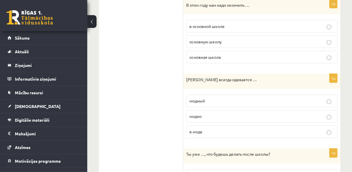
scroll to position [641, 0]
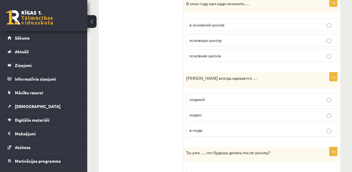
click at [216, 112] on p "модно" at bounding box center [261, 115] width 145 height 6
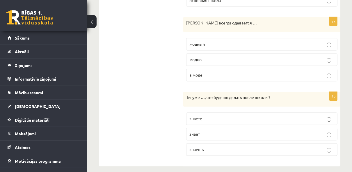
click at [210, 147] on p "знаешь" at bounding box center [261, 150] width 145 height 6
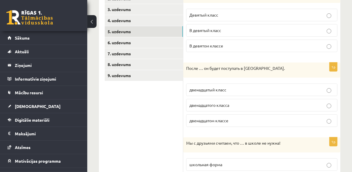
scroll to position [119, 0]
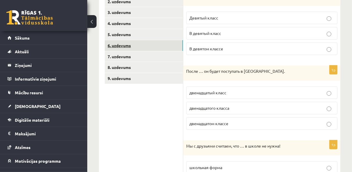
click at [159, 46] on link "6. uzdevums" at bounding box center [144, 45] width 78 height 11
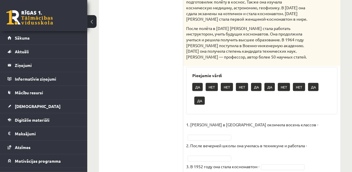
scroll to position [226, 0]
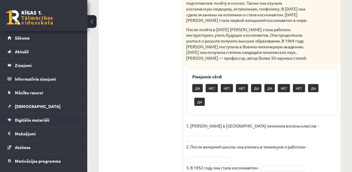
click at [232, 37] on p "После полёта в апреле 1963 года Терешкова стала работать инструктором, учить бу…" at bounding box center [247, 44] width 122 height 34
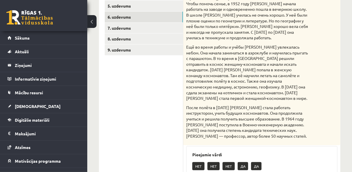
scroll to position [109, 0]
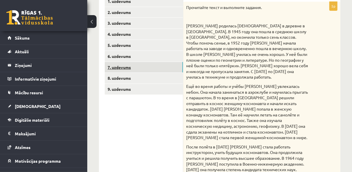
click at [146, 66] on link "7. uzdevums" at bounding box center [144, 67] width 78 height 11
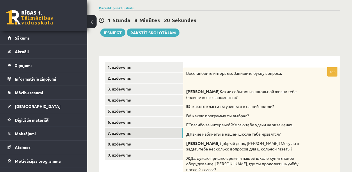
scroll to position [49, 0]
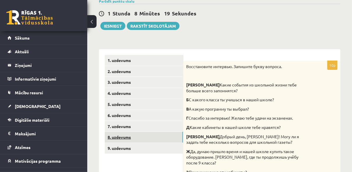
click at [146, 140] on link "8. uzdevums" at bounding box center [144, 137] width 78 height 11
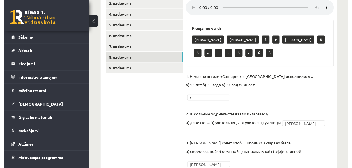
scroll to position [128, 0]
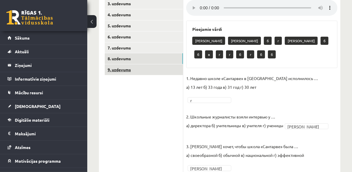
click at [159, 72] on link "9. uzdevums" at bounding box center [144, 69] width 78 height 11
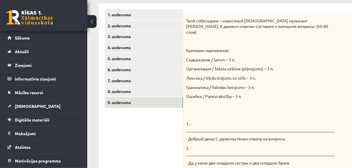
scroll to position [95, 0]
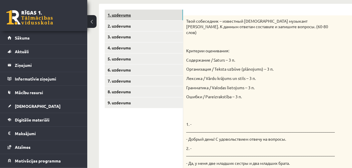
click at [147, 19] on link "1. uzdevums" at bounding box center [144, 15] width 78 height 11
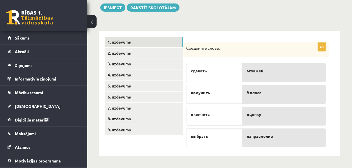
scroll to position [64, 0]
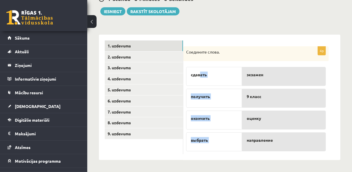
drag, startPoint x: 200, startPoint y: 74, endPoint x: 247, endPoint y: 70, distance: 47.1
click at [247, 70] on fieldset "сдавать получить окончить выбрать экзамен 9 класс оценку направление" at bounding box center [256, 107] width 140 height 87
drag, startPoint x: 247, startPoint y: 70, endPoint x: 223, endPoint y: 81, distance: 26.8
click at [223, 81] on div "сдавать" at bounding box center [214, 76] width 56 height 19
drag, startPoint x: 223, startPoint y: 81, endPoint x: 218, endPoint y: 76, distance: 7.0
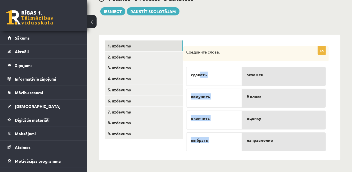
click at [218, 76] on p "сдавать" at bounding box center [214, 75] width 47 height 6
click at [215, 62] on div "4p Соедините слова. сдавать получить окончить выбрать экзамен 9 класс оценку на…" at bounding box center [255, 100] width 145 height 108
click at [211, 77] on p "сдавать" at bounding box center [214, 75] width 47 height 6
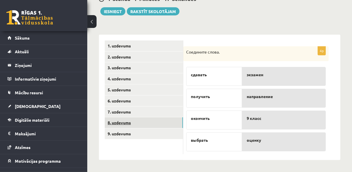
click at [136, 124] on link "8. uzdevums" at bounding box center [144, 122] width 78 height 11
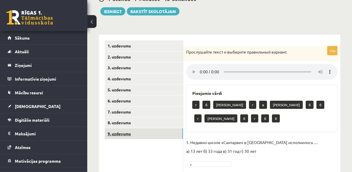
click at [125, 134] on link "9. uzdevums" at bounding box center [144, 133] width 78 height 11
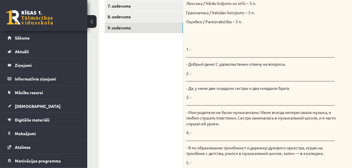
scroll to position [0, 0]
click at [235, 95] on p "3. - _________________________________________________________________________" at bounding box center [261, 100] width 151 height 11
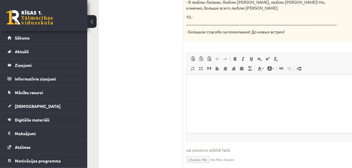
scroll to position [472, 0]
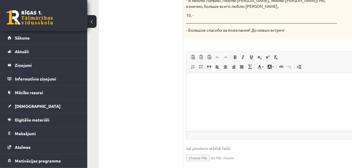
click at [238, 91] on html at bounding box center [275, 82] width 179 height 18
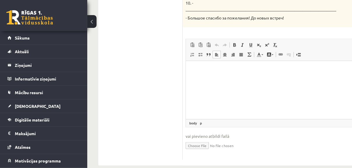
scroll to position [488, 1]
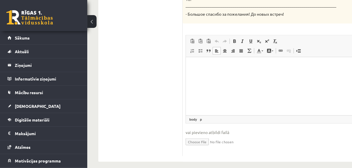
click at [219, 75] on html at bounding box center [275, 66] width 179 height 18
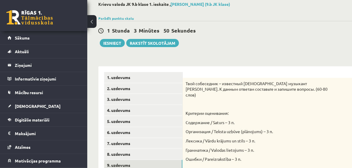
scroll to position [0, 1]
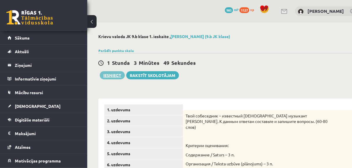
click at [115, 72] on button "Iesniegt" at bounding box center [112, 75] width 25 height 8
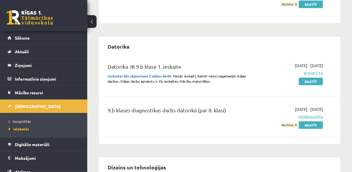
scroll to position [261, 0]
click at [65, 108] on link "[DEMOGRAPHIC_DATA]" at bounding box center [44, 106] width 72 height 13
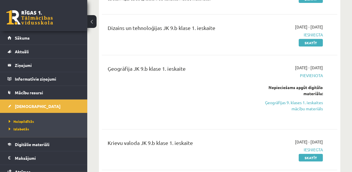
scroll to position [181, 0]
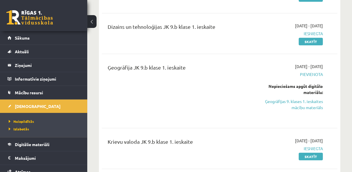
drag, startPoint x: 296, startPoint y: 107, endPoint x: 199, endPoint y: 20, distance: 130.8
click at [296, 107] on link "Ģeogrāfijas 9. klases 1. ieskaites mācību materiāls" at bounding box center [290, 104] width 66 height 12
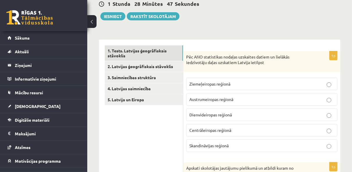
scroll to position [59, 0]
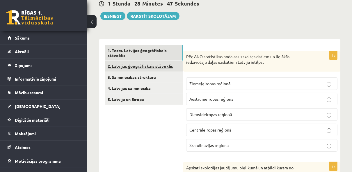
click at [175, 68] on link "2. Latvijas ģeogrāfiskais stāvoklis" at bounding box center [144, 66] width 78 height 11
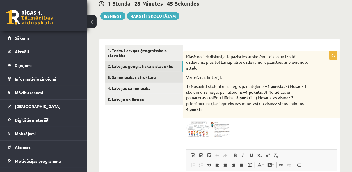
scroll to position [0, 0]
click at [155, 78] on link "3. Saimniecības struktūra" at bounding box center [144, 77] width 78 height 11
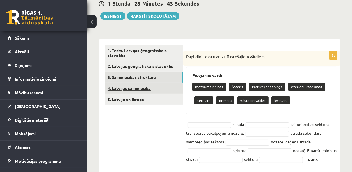
click at [145, 93] on link "4. Latvijas saimniecība" at bounding box center [144, 88] width 78 height 11
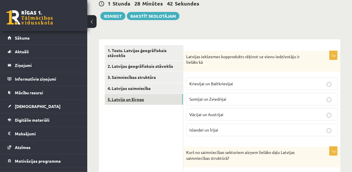
click at [146, 102] on link "5. Latvija un Eiropa" at bounding box center [144, 99] width 78 height 11
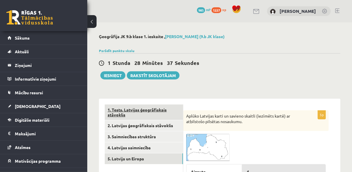
click at [161, 111] on link "1. Tests. Latvijas ģeogrāfiskais stāvoklis" at bounding box center [144, 112] width 78 height 16
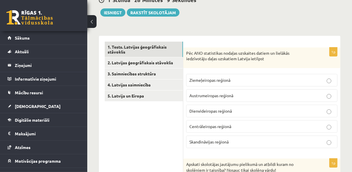
scroll to position [65, 0]
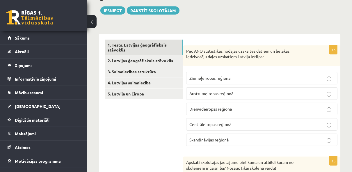
click at [208, 83] on label "Ziemeļeiropas reģionā" at bounding box center [261, 78] width 151 height 13
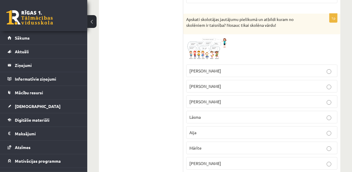
scroll to position [208, 0]
click at [211, 52] on span at bounding box center [208, 50] width 9 height 9
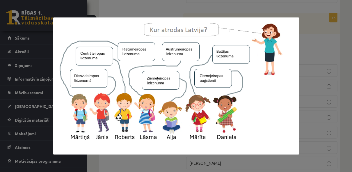
click at [307, 37] on div at bounding box center [176, 86] width 352 height 172
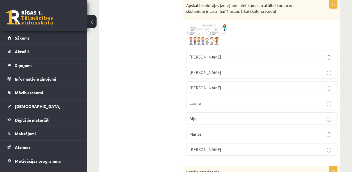
scroll to position [212, 0]
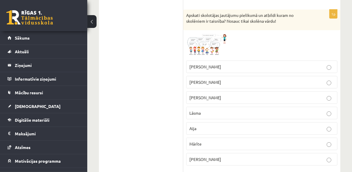
click at [234, 125] on p "Aija" at bounding box center [261, 128] width 145 height 6
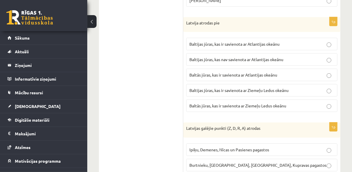
scroll to position [371, 0]
click at [232, 73] on span "Baltās jūras, kas ir savienota ar Atlantijas okeānu" at bounding box center [233, 74] width 88 height 5
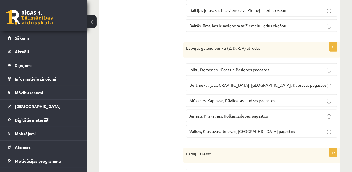
scroll to position [450, 0]
click at [265, 69] on label "Ipiķu, Demenes, Nīcas un Pasienes pagastos" at bounding box center [261, 70] width 151 height 13
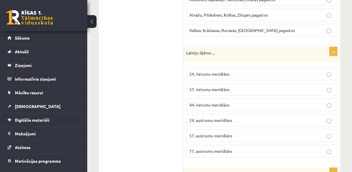
scroll to position [551, 0]
click at [231, 71] on p "24. rietumu meridiāns" at bounding box center [261, 74] width 145 height 6
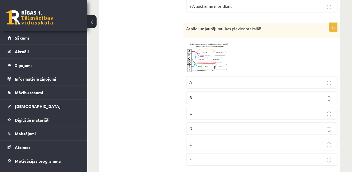
scroll to position [701, 0]
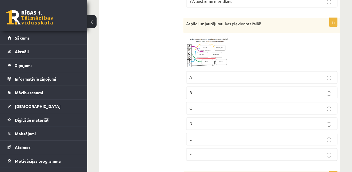
click at [221, 50] on img at bounding box center [208, 52] width 44 height 32
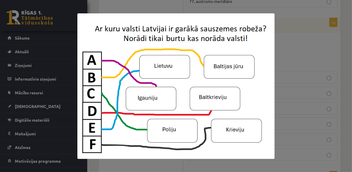
click at [294, 84] on div at bounding box center [176, 86] width 352 height 172
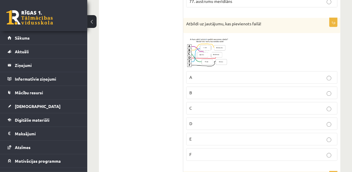
click at [255, 90] on p "B" at bounding box center [261, 93] width 145 height 6
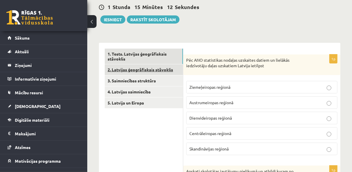
scroll to position [58, 0]
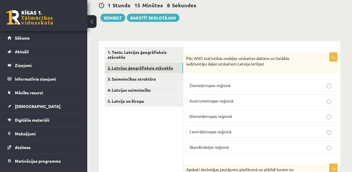
click at [170, 64] on link "2. Latvijas ģeogrāfiskais stāvoklis" at bounding box center [144, 68] width 78 height 11
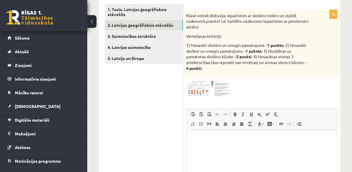
scroll to position [100, 0]
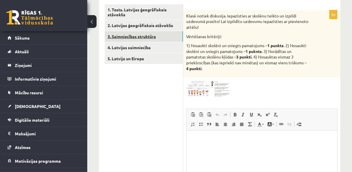
click at [154, 40] on link "3. Saimniecības struktūra" at bounding box center [144, 36] width 78 height 11
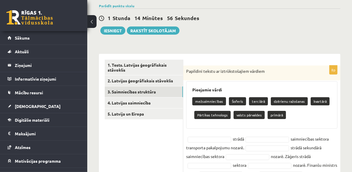
scroll to position [0, 0]
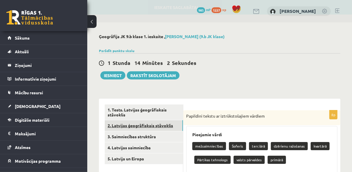
click at [163, 125] on link "2. Latvijas ģeogrāfiskais stāvoklis" at bounding box center [144, 125] width 78 height 11
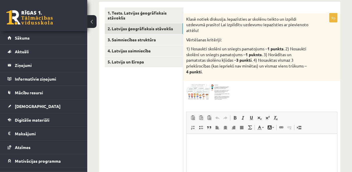
scroll to position [99, 0]
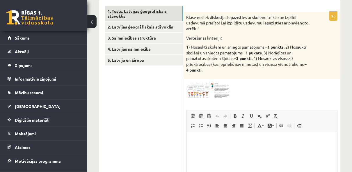
click at [153, 14] on link "1. Tests. Latvijas ģeogrāfiskais stāvoklis" at bounding box center [144, 14] width 78 height 16
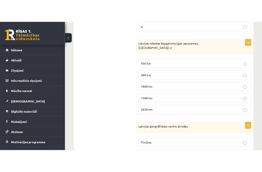
scroll to position [994, 0]
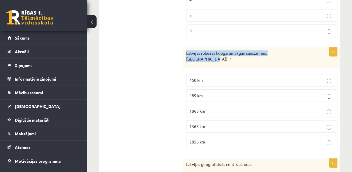
drag, startPoint x: 186, startPoint y: 45, endPoint x: 299, endPoint y: 44, distance: 113.2
click at [299, 47] on div "Latvijas robežas kopgarums (gan sauszemes, gan jūras) ir" at bounding box center [261, 57] width 157 height 21
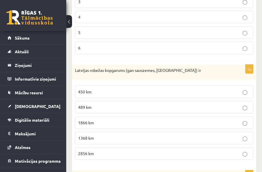
click at [168, 120] on p "1866 km" at bounding box center [164, 123] width 172 height 6
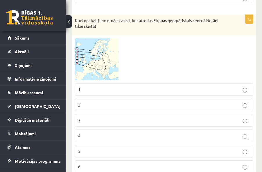
scroll to position [874, 0]
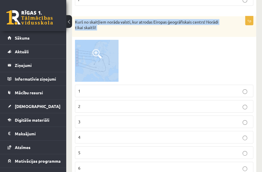
drag, startPoint x: 76, startPoint y: 14, endPoint x: 128, endPoint y: 60, distance: 69.5
click at [128, 60] on div "1p Kurš no skaitļiem norāda valsti, kur atrodas Eiropas ģeogrāfiskais centrs! N…" at bounding box center [164, 97] width 184 height 163
click at [109, 59] on img at bounding box center [97, 61] width 44 height 42
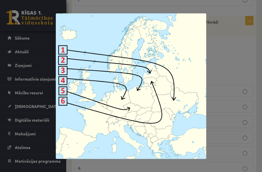
click at [132, 5] on div at bounding box center [131, 86] width 262 height 172
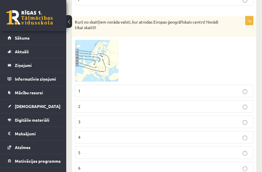
click at [121, 162] on label "6" at bounding box center [164, 168] width 179 height 13
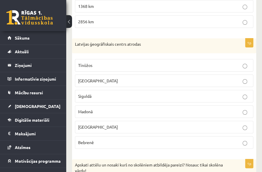
scroll to position [1133, 0]
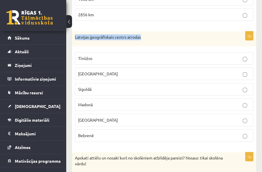
drag, startPoint x: 73, startPoint y: 26, endPoint x: 154, endPoint y: 22, distance: 81.0
click at [154, 31] on div "Latvijas ģeogrāfiskais centrs atrodas" at bounding box center [164, 38] width 184 height 15
click at [214, 98] on label "Madonā" at bounding box center [164, 104] width 179 height 13
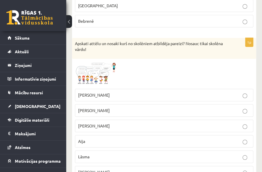
scroll to position [1248, 0]
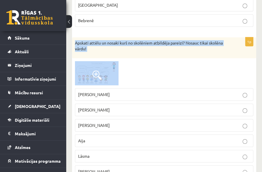
drag, startPoint x: 76, startPoint y: 32, endPoint x: 132, endPoint y: 54, distance: 60.2
click at [132, 54] on div "1p Apskati attēlu un nosaki kurš no skolēniem atbildēja pareizi? Nosauc tikai s…" at bounding box center [164, 117] width 184 height 161
click at [115, 63] on img at bounding box center [97, 73] width 44 height 24
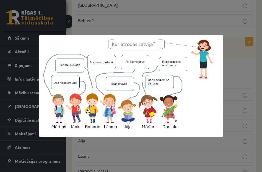
click at [130, 19] on div at bounding box center [131, 86] width 262 height 172
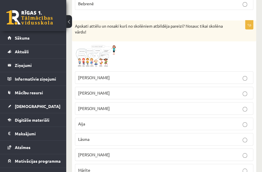
scroll to position [1265, 0]
click at [166, 74] on p "Jānis" at bounding box center [164, 77] width 172 height 6
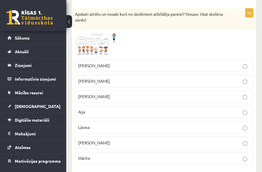
click at [160, 32] on div at bounding box center [164, 44] width 179 height 24
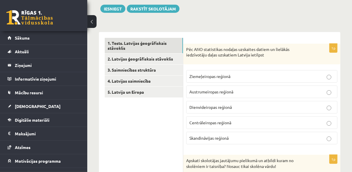
scroll to position [74, 0]
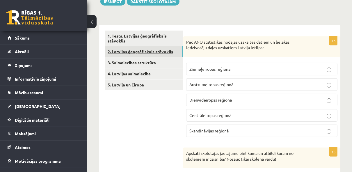
click at [168, 53] on link "2. Latvijas ģeogrāfiskais stāvoklis" at bounding box center [144, 51] width 78 height 11
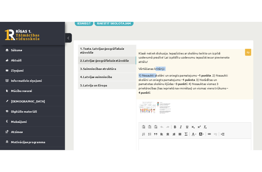
scroll to position [0, 0]
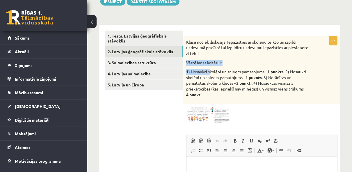
drag, startPoint x: 209, startPoint y: 69, endPoint x: 212, endPoint y: 51, distance: 17.9
click at [212, 51] on div "Klasē notiek diskusija. Iepazīsties ar skolēnu teikto un izpildi uzdevumā prasī…" at bounding box center [261, 70] width 157 height 68
click at [246, 115] on div at bounding box center [261, 115] width 151 height 16
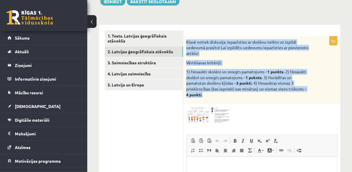
drag, startPoint x: 186, startPoint y: 42, endPoint x: 255, endPoint y: 101, distance: 91.8
click at [255, 101] on div "Klasē notiek diskusija. Iepazīsties ar skolēnu teikto un izpildi uzdevumā prasī…" at bounding box center [261, 70] width 157 height 68
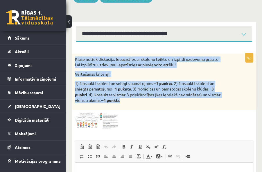
click at [117, 125] on img at bounding box center [97, 121] width 44 height 16
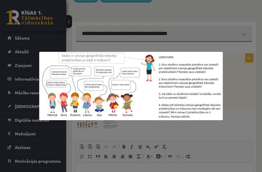
click at [104, 130] on div at bounding box center [131, 86] width 262 height 172
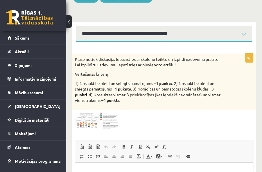
click at [104, 127] on img at bounding box center [97, 121] width 44 height 16
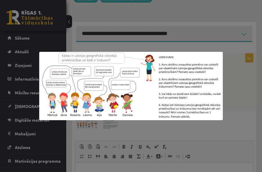
click at [104, 127] on div at bounding box center [131, 86] width 262 height 172
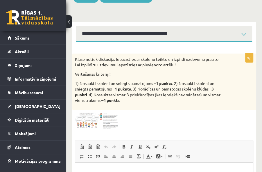
click at [103, 113] on img at bounding box center [97, 121] width 44 height 16
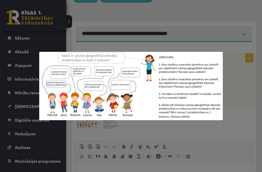
click at [239, 116] on div at bounding box center [131, 86] width 262 height 172
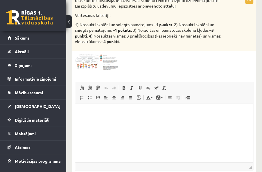
scroll to position [133, 0]
click at [112, 107] on html at bounding box center [164, 112] width 178 height 18
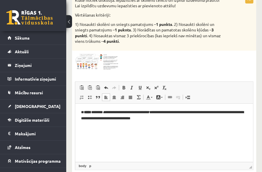
click at [166, 120] on p "**********" at bounding box center [164, 115] width 166 height 12
click at [199, 123] on html "**********" at bounding box center [164, 115] width 178 height 24
click at [158, 122] on body "**********" at bounding box center [164, 120] width 166 height 22
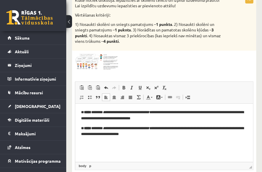
click at [227, 131] on p "**********" at bounding box center [164, 131] width 166 height 12
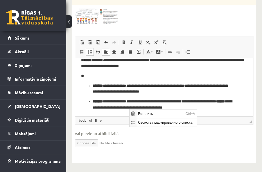
scroll to position [0, 0]
click link "Вставить Ctrl+V" at bounding box center [163, 113] width 67 height 8
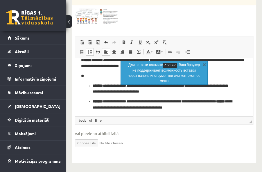
click at [208, 107] on p "**********" at bounding box center [163, 104] width 140 height 12
click at [206, 63] on link "X" at bounding box center [205, 64] width 6 height 6
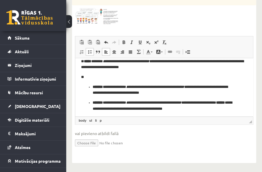
scroll to position [33, 0]
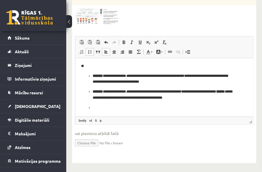
click at [164, 106] on p "Визуальный текстовый редактор, wiswyg-editor-user-answer-47433886870280" at bounding box center [164, 107] width 143 height 6
click at [91, 107] on ul "**********" at bounding box center [164, 92] width 166 height 38
click at [102, 106] on p "**" at bounding box center [163, 107] width 140 height 6
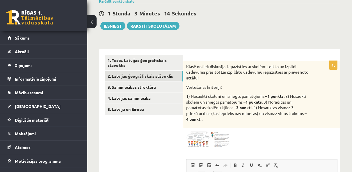
scroll to position [49, 0]
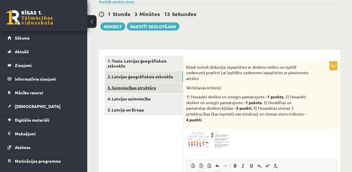
click at [159, 90] on link "3. Saimniecības struktūra" at bounding box center [144, 87] width 78 height 11
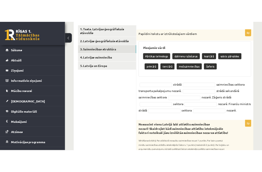
scroll to position [99, 0]
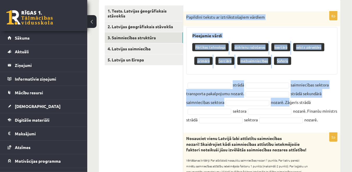
drag, startPoint x: 187, startPoint y: 17, endPoint x: 289, endPoint y: 107, distance: 135.6
click at [289, 107] on div "8p Papildini tekstu ar iztrūkstošajiem vārdiem Pieejamie vārdi Pārtikas tehnolo…" at bounding box center [261, 69] width 157 height 116
click at [187, 14] on p "Papildini tekstu ar iztrūkstošajiem vārdiem" at bounding box center [247, 17] width 122 height 6
drag, startPoint x: 185, startPoint y: 17, endPoint x: 271, endPoint y: 104, distance: 122.2
click at [271, 104] on div "8p Papildini tekstu ar iztrūkstošajiem vārdiem Pieejamie vārdi Pārtikas tehnolo…" at bounding box center [261, 69] width 157 height 116
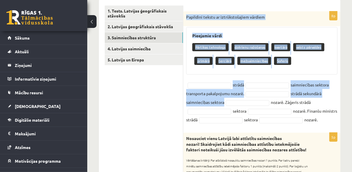
drag, startPoint x: 300, startPoint y: 131, endPoint x: 288, endPoint y: 87, distance: 45.4
click at [288, 87] on fieldset "strādā saimniecības sektora transporta pakalpojumu nozarē. strādā sekundārā sai…" at bounding box center [261, 102] width 151 height 44
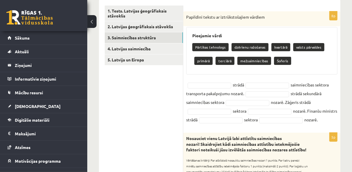
click at [188, 16] on p "Papildini tekstu ar iztrūkstošajiem vārdiem" at bounding box center [247, 17] width 122 height 6
click at [187, 18] on p "Papildini tekstu ar iztrūkstošajiem vārdiem" at bounding box center [247, 17] width 122 height 6
click at [186, 17] on p "Papildini tekstu ar iztrūkstošajiem vārdiem" at bounding box center [247, 17] width 122 height 6
drag, startPoint x: 188, startPoint y: 17, endPoint x: 264, endPoint y: 18, distance: 75.9
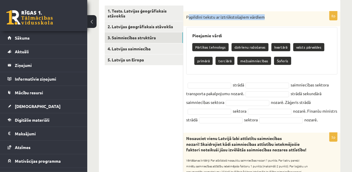
click at [264, 18] on p "Papildini tekstu ar iztrūkstošajiem vārdiem" at bounding box center [247, 17] width 122 height 6
drag, startPoint x: 264, startPoint y: 18, endPoint x: 241, endPoint y: 3, distance: 27.0
drag, startPoint x: 186, startPoint y: 17, endPoint x: 256, endPoint y: 8, distance: 70.7
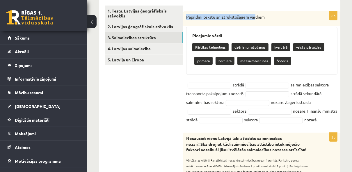
click at [186, 16] on div "Papildini tekstu ar iztrūkstošajiem vārdiem" at bounding box center [261, 18] width 157 height 15
drag, startPoint x: 186, startPoint y: 16, endPoint x: 269, endPoint y: 18, distance: 82.9
click at [269, 18] on div "Papildini tekstu ar iztrūkstošajiem vārdiem" at bounding box center [261, 18] width 157 height 15
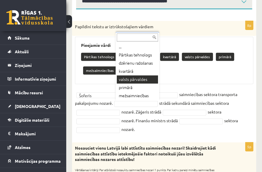
scroll to position [105, 0]
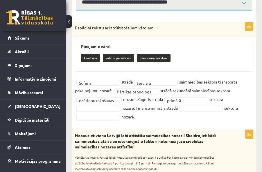
click at [114, 104] on fieldset "**********" at bounding box center [164, 99] width 179 height 44
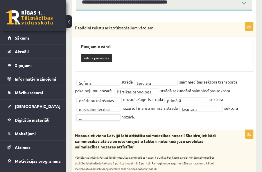
click at [105, 121] on div "**********" at bounding box center [164, 73] width 184 height 102
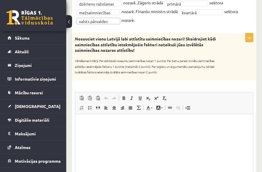
scroll to position [188, 0]
click at [209, 128] on html at bounding box center [164, 123] width 178 height 18
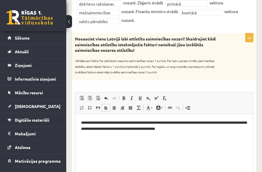
click at [209, 128] on p "**********" at bounding box center [164, 126] width 166 height 12
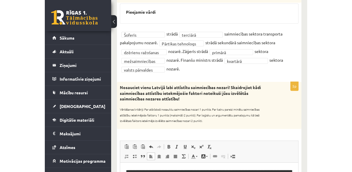
scroll to position [0, 0]
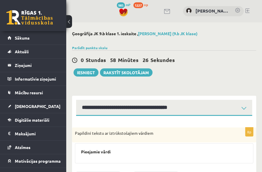
drag, startPoint x: 243, startPoint y: 41, endPoint x: 273, endPoint y: 42, distance: 30.6
click at [262, 42] on html "0 Dāvanas 985 mP 1227 xp Anastasija Velde Sākums Aktuāli Kā mācīties eSKOLĀ Kon…" at bounding box center [131, 86] width 262 height 172
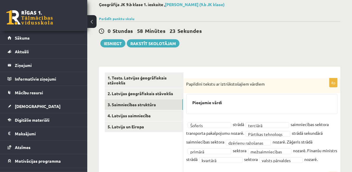
scroll to position [32, 0]
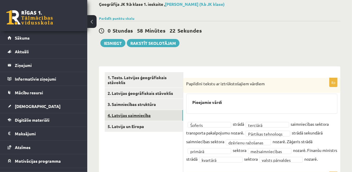
click at [120, 112] on link "4. Latvijas saimniecība" at bounding box center [144, 115] width 78 height 11
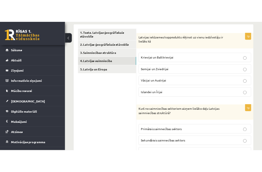
scroll to position [79, 0]
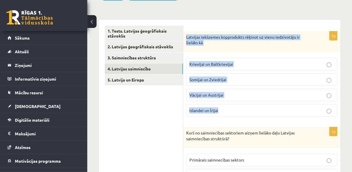
drag, startPoint x: 187, startPoint y: 36, endPoint x: 281, endPoint y: 108, distance: 118.6
click at [281, 108] on div "1p Latvijas iekšzemes kopprodukts rēķinot uz vienu iedzīvotāju ir lielāks kā Kr…" at bounding box center [261, 76] width 157 height 90
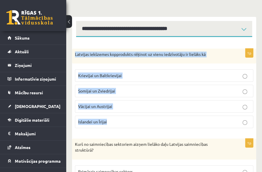
click at [189, 72] on p "Krievijai un Baltkrievijai" at bounding box center [164, 75] width 172 height 6
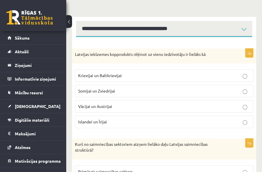
click at [195, 77] on p "Krievijai un Baltkrievijai" at bounding box center [164, 75] width 172 height 6
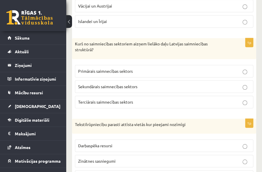
scroll to position [180, 0]
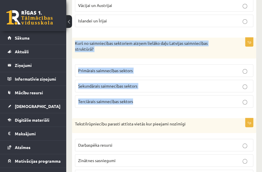
drag, startPoint x: 75, startPoint y: 42, endPoint x: 157, endPoint y: 106, distance: 103.8
click at [157, 106] on div "1p Kurš no saimniecības sektoriem aizņem lielāko daļu Latvijas saimniecības str…" at bounding box center [164, 75] width 184 height 74
click at [165, 98] on p "Terciārais saimnecības sektors" at bounding box center [164, 101] width 172 height 6
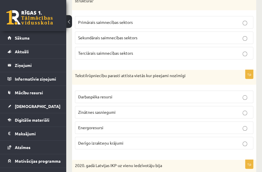
scroll to position [228, 0]
click at [77, 74] on p "Tekstilrūpniecību parasti attīsta vietās kur pieejami nozīmīgi" at bounding box center [150, 75] width 150 height 6
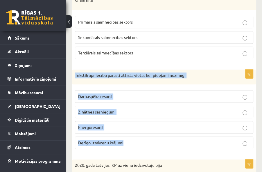
drag, startPoint x: 74, startPoint y: 72, endPoint x: 127, endPoint y: 145, distance: 89.9
click at [127, 145] on div "1p Tekstilrūpniecību parasti attīsta vietās kur pieejami nozīmīgi Darbaspēka re…" at bounding box center [164, 112] width 184 height 84
click at [192, 93] on p "Darbaspēka resursi" at bounding box center [164, 96] width 172 height 6
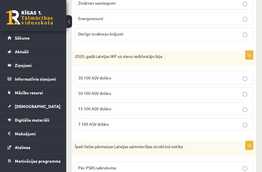
scroll to position [339, 0]
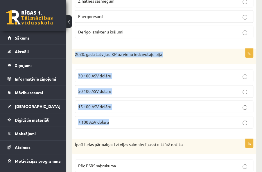
drag, startPoint x: 75, startPoint y: 52, endPoint x: 153, endPoint y: 118, distance: 101.6
click at [153, 118] on div "1p 2020. gadā Latvijas IKP uz vienu iedzīvotāju bija 30 100 ASV dolāru 50 100 A…" at bounding box center [164, 91] width 184 height 84
click at [143, 104] on p "15 100 ASV dolāru" at bounding box center [164, 107] width 172 height 6
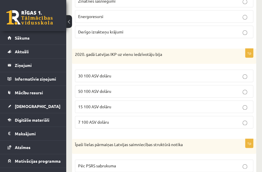
scroll to position [401, 0]
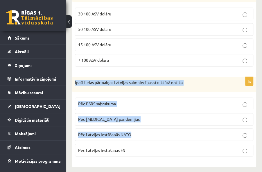
drag, startPoint x: 75, startPoint y: 79, endPoint x: 146, endPoint y: 137, distance: 91.4
click at [146, 137] on div "1p Īpaši lielas pārmaiņas Latvijas saimniecības struktūrā notika Pēc PSRS sabru…" at bounding box center [164, 119] width 184 height 84
click at [76, 80] on p "Īpaši lielas pārmaiņas Latvijas saimniecības struktūrā notika" at bounding box center [150, 83] width 150 height 6
drag, startPoint x: 75, startPoint y: 79, endPoint x: 131, endPoint y: 155, distance: 94.7
click at [131, 155] on div "1p Īpaši lielas pārmaiņas Latvijas saimniecības struktūrā notika Pēc PSRS sabru…" at bounding box center [164, 119] width 184 height 84
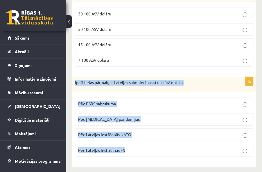
click at [148, 101] on p "Pēc PSRS sabrukuma" at bounding box center [164, 104] width 172 height 6
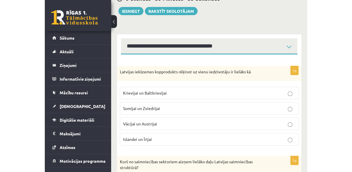
scroll to position [0, 0]
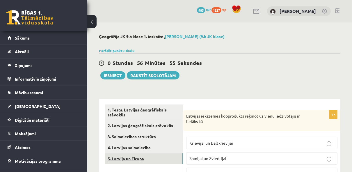
click at [165, 157] on link "5. Latvija un Eiropa" at bounding box center [144, 158] width 78 height 11
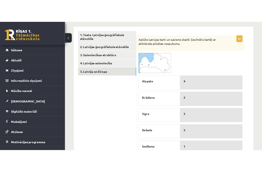
scroll to position [96, 0]
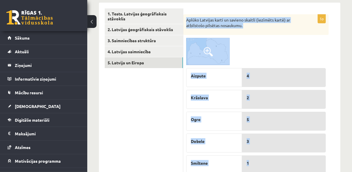
drag, startPoint x: 186, startPoint y: 19, endPoint x: 257, endPoint y: 165, distance: 161.6
click at [257, 165] on div "5p Aplūko Latvijas karti un savieno skaitli (iezīmēts kartē) ar atbilstošo pils…" at bounding box center [255, 95] width 145 height 163
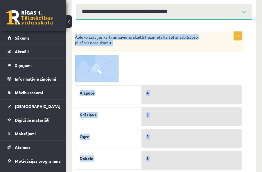
click at [108, 69] on img at bounding box center [97, 68] width 44 height 27
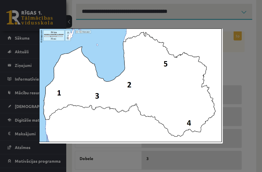
drag, startPoint x: 38, startPoint y: 29, endPoint x: 90, endPoint y: 59, distance: 60.5
click at [90, 59] on div at bounding box center [131, 86] width 262 height 172
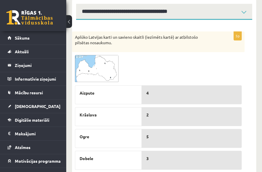
click at [106, 62] on img at bounding box center [97, 68] width 44 height 27
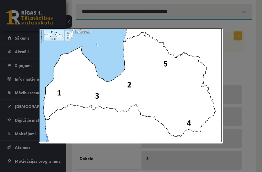
click at [233, 58] on div at bounding box center [131, 86] width 262 height 172
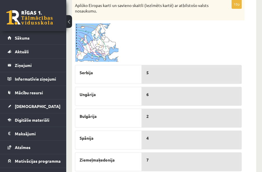
scroll to position [297, 0]
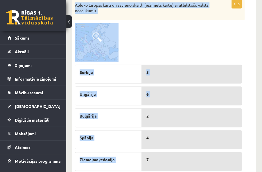
drag, startPoint x: 75, startPoint y: 3, endPoint x: 144, endPoint y: 106, distance: 123.4
click at [144, 106] on div "10p Aplūko Eiropas karti un savieno skaitli (iezīmēts kartē) ar atbilstošo vals…" at bounding box center [158, 140] width 173 height 283
click at [75, 3] on p "Aplūko Eiropas karti un savieno skaitli (iezīmēts kartē) ar atbilstošo valsts n…" at bounding box center [144, 7] width 138 height 11
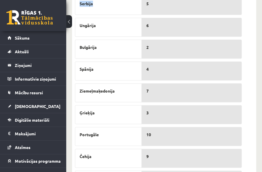
scroll to position [419, 0]
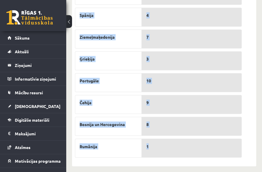
drag, startPoint x: 75, startPoint y: 3, endPoint x: 159, endPoint y: 149, distance: 169.0
click at [159, 149] on div "10p Aplūko Eiropas karti un savieno skaitli (iezīmēts kartē) ar atbilstošo vals…" at bounding box center [158, 18] width 173 height 283
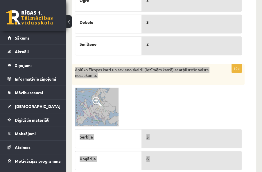
scroll to position [219, 0]
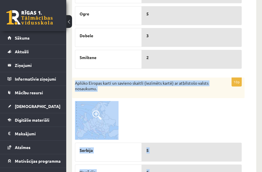
click at [111, 118] on img at bounding box center [97, 120] width 44 height 39
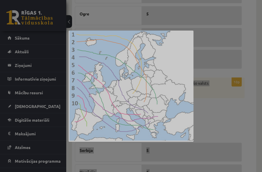
drag, startPoint x: 67, startPoint y: 31, endPoint x: 224, endPoint y: 154, distance: 200.2
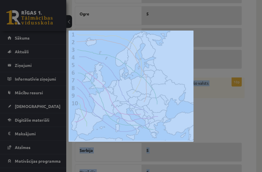
click at [219, 19] on div at bounding box center [131, 86] width 262 height 172
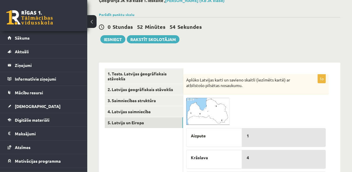
scroll to position [12, 0]
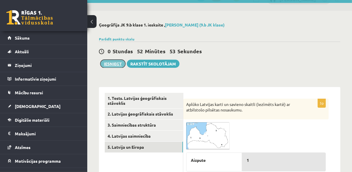
click at [113, 63] on button "Iesniegt" at bounding box center [112, 64] width 25 height 8
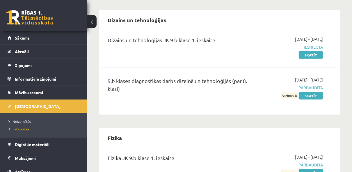
scroll to position [408, 0]
click at [17, 120] on span "Neizpildītās" at bounding box center [20, 121] width 22 height 5
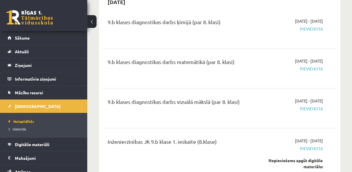
scroll to position [345, 0]
